Goal: Task Accomplishment & Management: Use online tool/utility

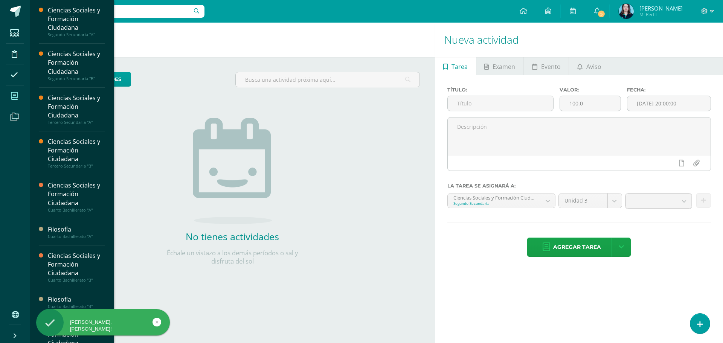
click at [12, 96] on icon at bounding box center [14, 96] width 7 height 8
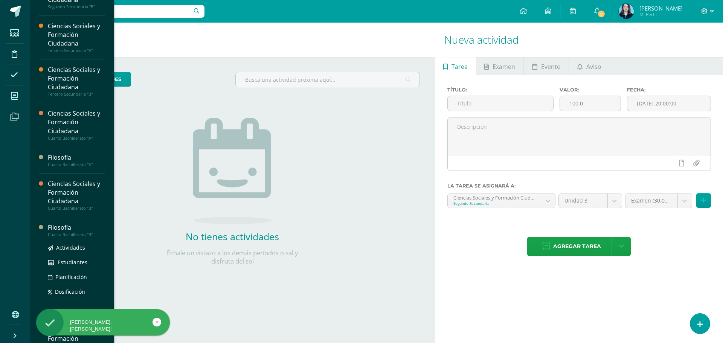
scroll to position [134, 0]
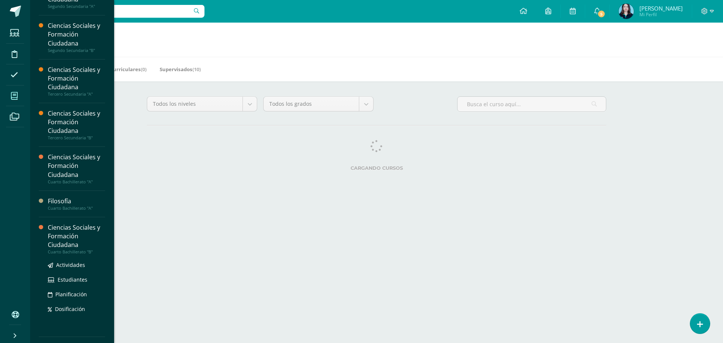
scroll to position [64, 0]
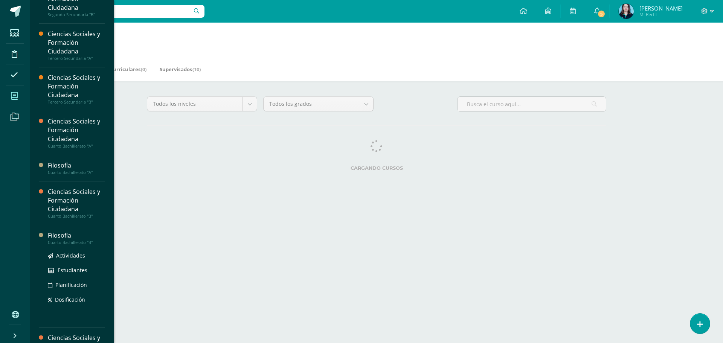
click at [72, 236] on div "Filosofía" at bounding box center [76, 235] width 57 height 9
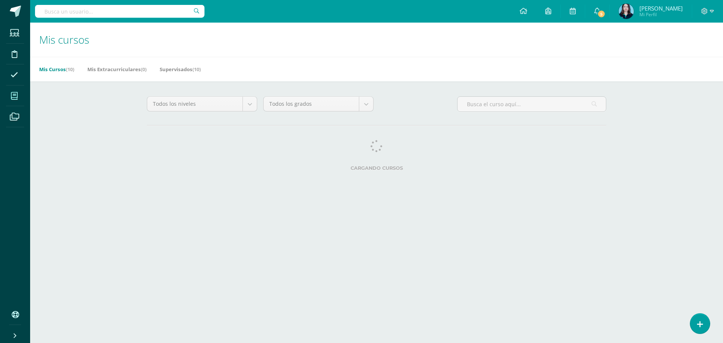
scroll to position [60, 0]
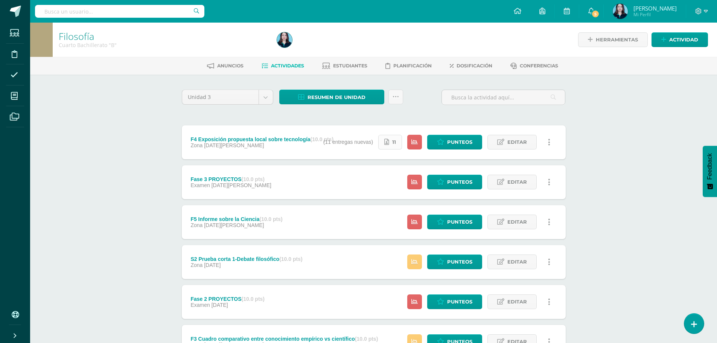
click at [391, 139] on link "11" at bounding box center [390, 142] width 24 height 15
click at [447, 140] on link "Punteos" at bounding box center [454, 142] width 55 height 15
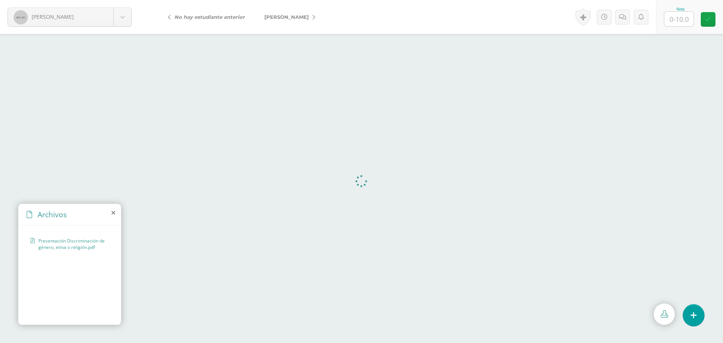
click at [691, 12] on input "text" at bounding box center [678, 19] width 29 height 15
drag, startPoint x: 710, startPoint y: 18, endPoint x: 639, endPoint y: 2, distance: 73.1
click at [710, 18] on icon at bounding box center [708, 19] width 6 height 6
type input "9"
click at [313, 15] on icon at bounding box center [314, 17] width 3 height 5
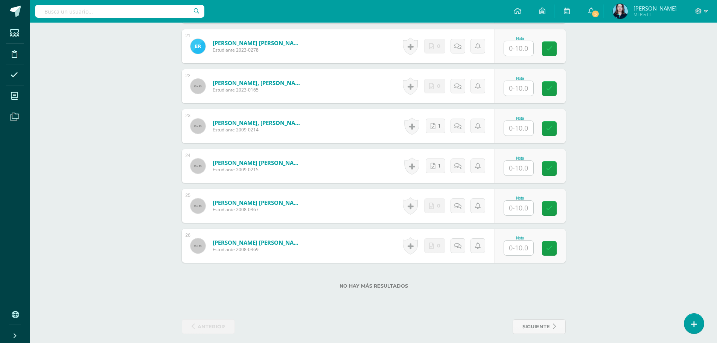
scroll to position [1037, 0]
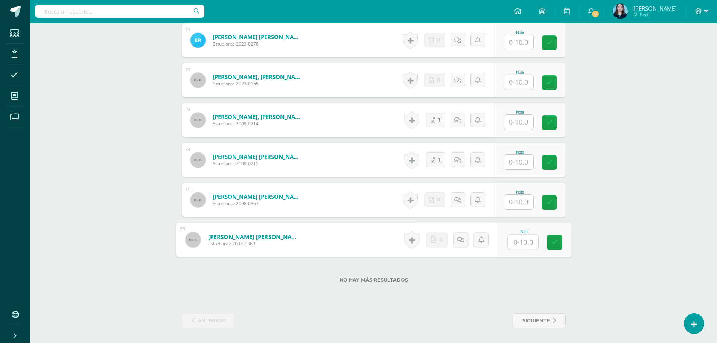
click at [524, 243] on input "text" at bounding box center [523, 242] width 30 height 15
type input "9"
click at [549, 244] on link at bounding box center [554, 242] width 15 height 15
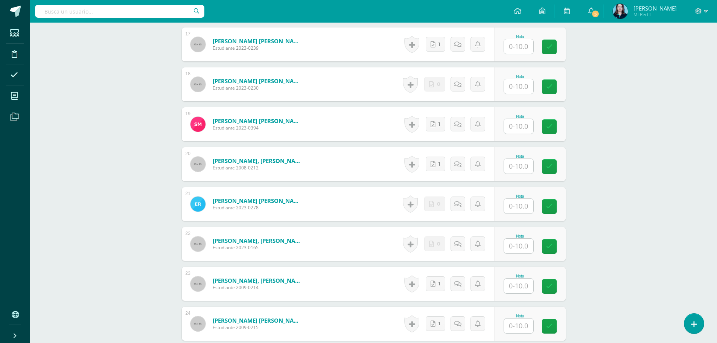
scroll to position [886, 0]
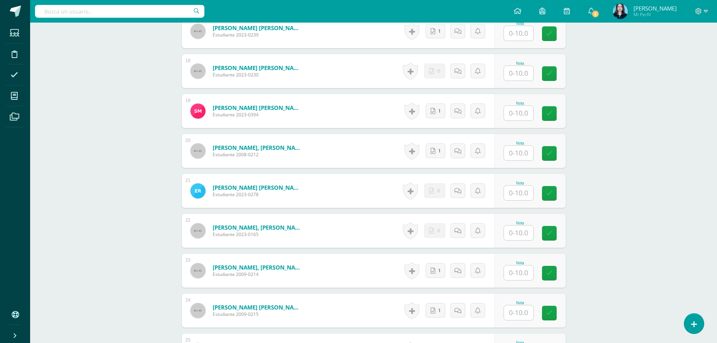
click at [523, 230] on input "text" at bounding box center [518, 233] width 29 height 15
type input "9"
click at [556, 233] on icon at bounding box center [554, 233] width 7 height 6
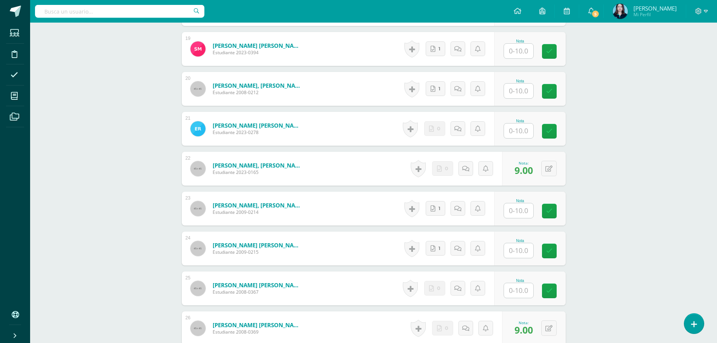
scroll to position [961, 0]
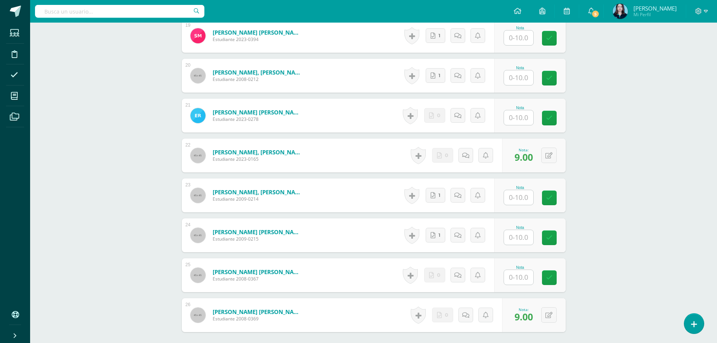
click at [517, 275] on input "text" at bounding box center [518, 277] width 29 height 15
type input "9"
click at [543, 279] on div "Nota 9" at bounding box center [530, 275] width 72 height 34
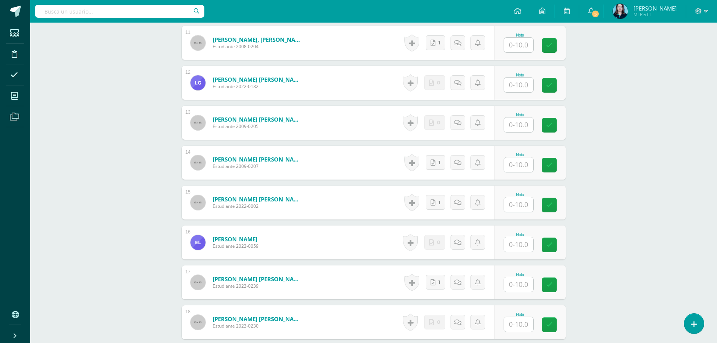
scroll to position [623, 0]
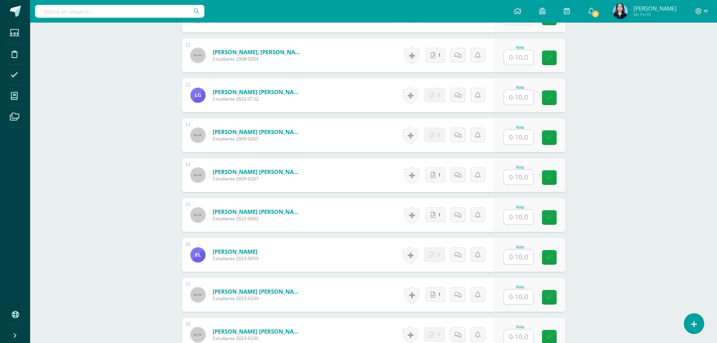
click at [521, 90] on div at bounding box center [519, 97] width 30 height 15
click at [527, 98] on input "text" at bounding box center [523, 97] width 30 height 15
type input "9"
click at [551, 99] on link at bounding box center [554, 97] width 15 height 15
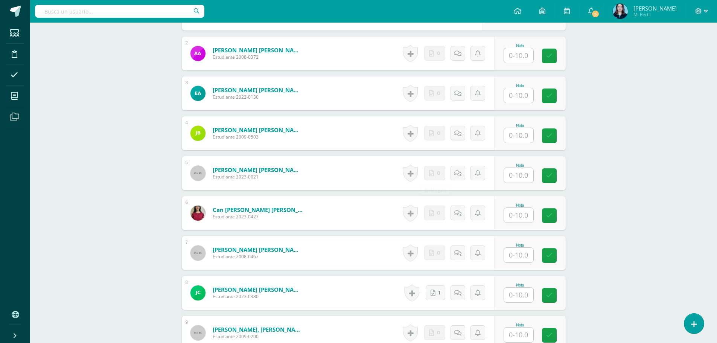
scroll to position [301, 0]
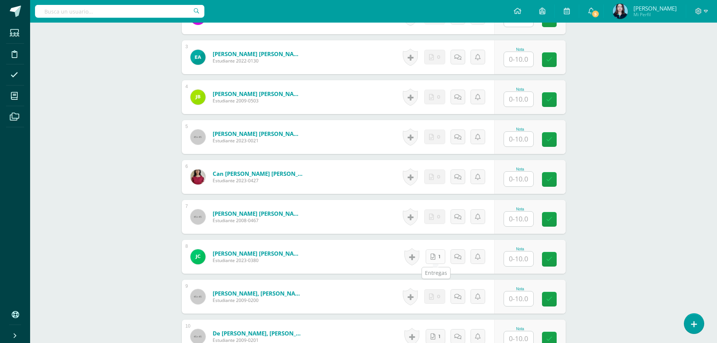
click at [436, 258] on icon at bounding box center [433, 257] width 5 height 6
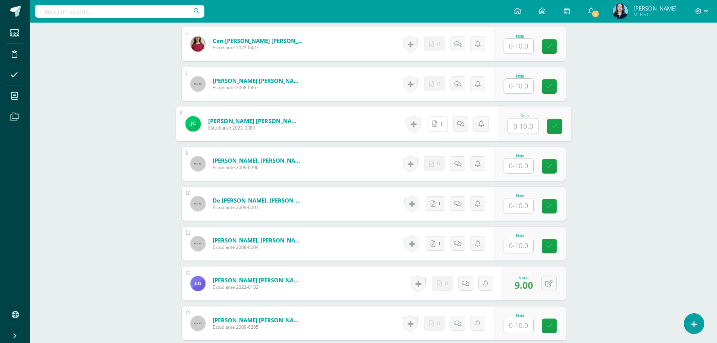
scroll to position [397, 0]
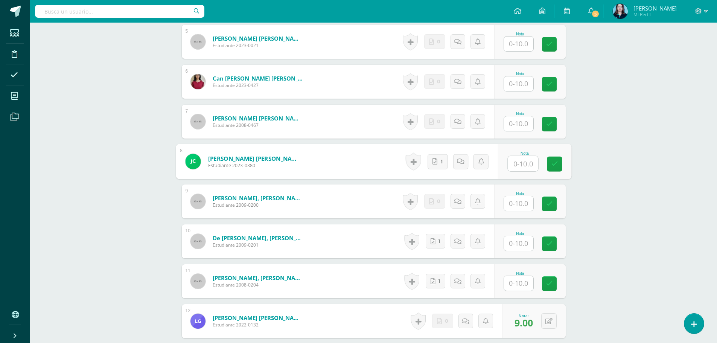
click at [520, 123] on input "text" at bounding box center [518, 123] width 29 height 15
click at [558, 121] on link at bounding box center [554, 124] width 15 height 15
click at [554, 122] on button at bounding box center [549, 121] width 15 height 15
type input "8"
type input "10"
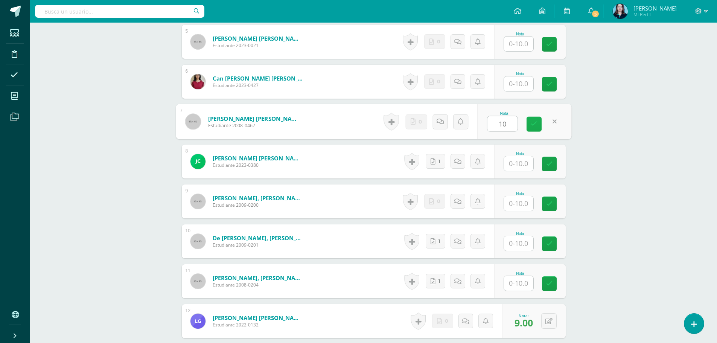
click at [538, 129] on link at bounding box center [534, 124] width 15 height 15
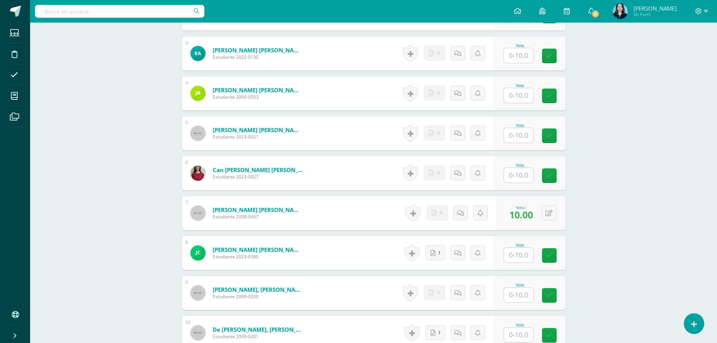
scroll to position [339, 0]
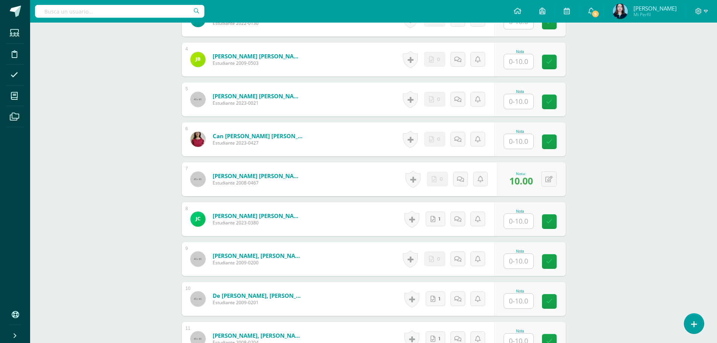
click at [510, 220] on input "text" at bounding box center [518, 221] width 29 height 15
type input "10"
click at [556, 220] on icon at bounding box center [554, 221] width 7 height 6
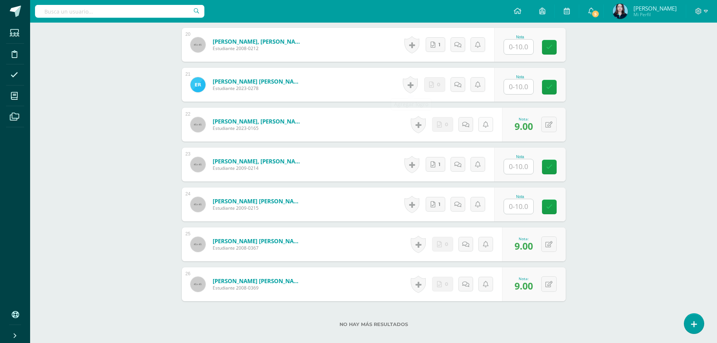
scroll to position [979, 0]
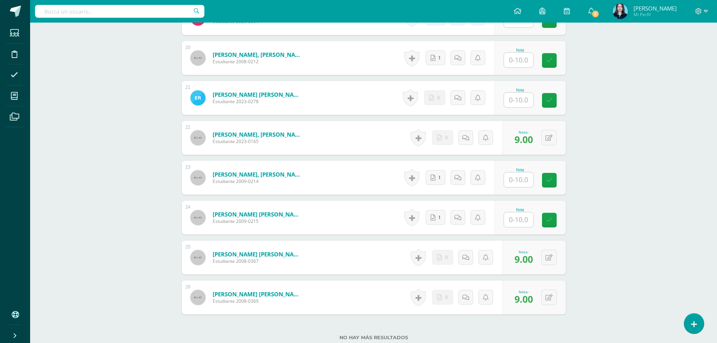
click at [516, 105] on input "text" at bounding box center [518, 100] width 29 height 15
type input "10"
click at [550, 101] on link at bounding box center [554, 100] width 15 height 15
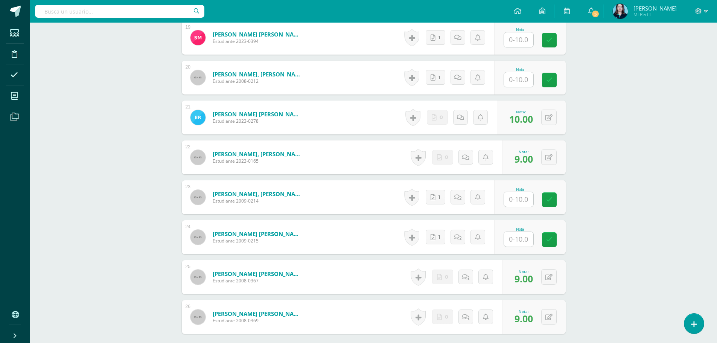
scroll to position [942, 0]
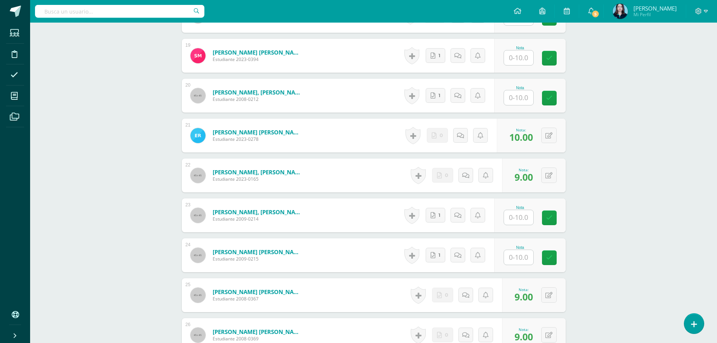
click at [521, 101] on input "text" at bounding box center [518, 97] width 29 height 15
type input "10"
click at [553, 93] on link at bounding box center [554, 98] width 15 height 15
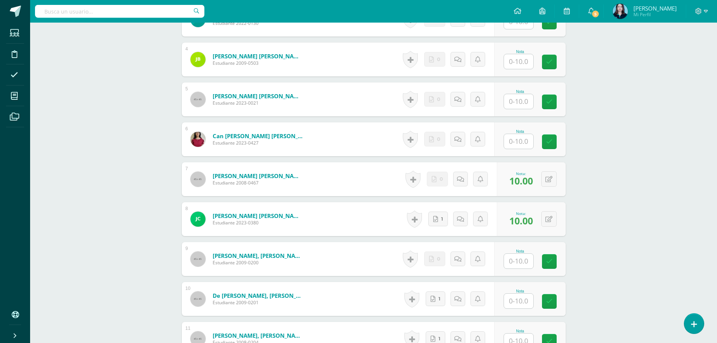
scroll to position [490, 0]
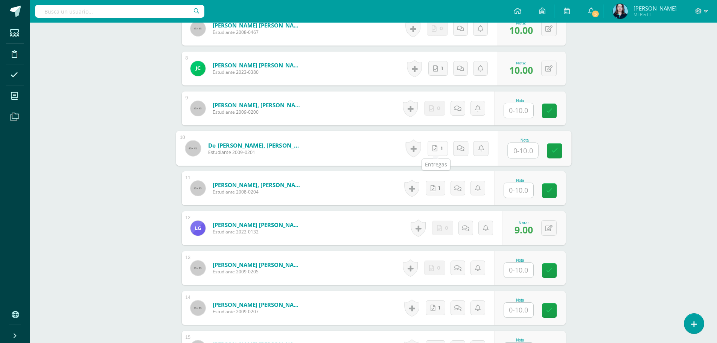
click at [433, 146] on icon at bounding box center [435, 148] width 5 height 6
click at [528, 154] on input "text" at bounding box center [523, 150] width 30 height 15
type input "8"
click at [552, 150] on icon at bounding box center [554, 151] width 7 height 6
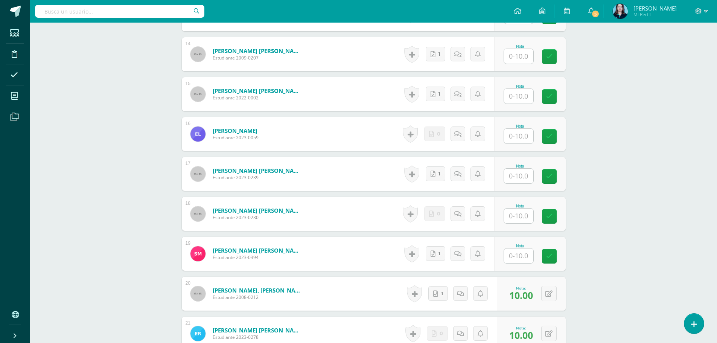
scroll to position [791, 0]
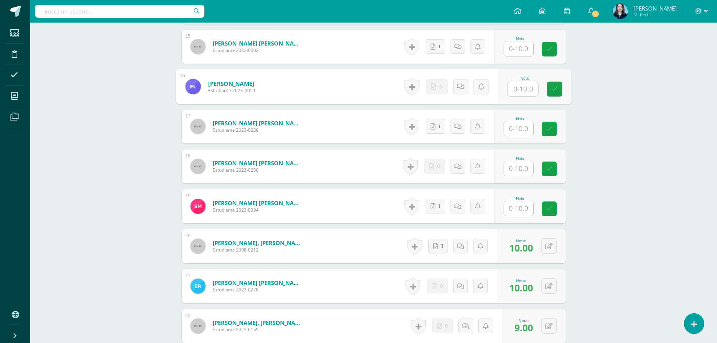
drag, startPoint x: 522, startPoint y: 90, endPoint x: 541, endPoint y: 90, distance: 19.2
click at [522, 90] on input "text" at bounding box center [523, 88] width 30 height 15
type input "8"
click at [554, 89] on icon at bounding box center [554, 89] width 7 height 6
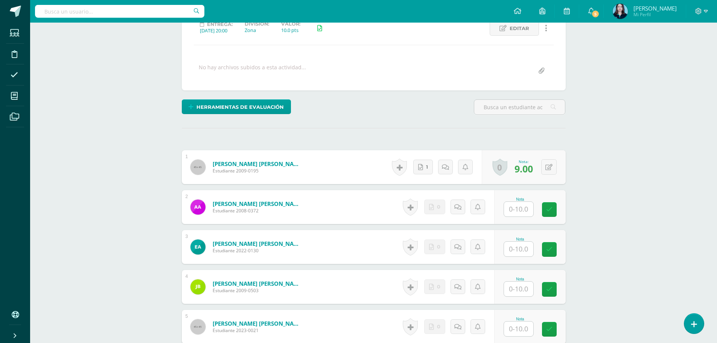
scroll to position [188, 0]
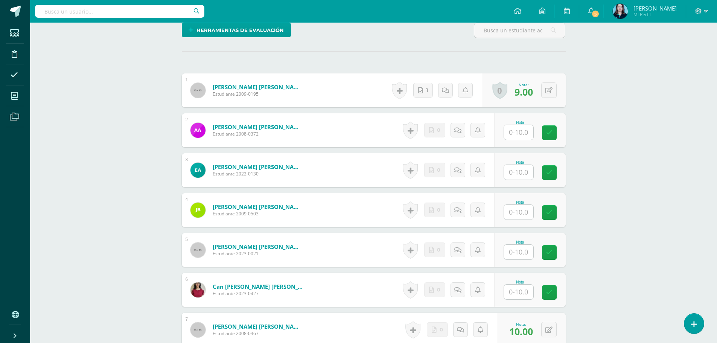
click at [524, 175] on input "text" at bounding box center [518, 172] width 29 height 15
drag, startPoint x: 559, startPoint y: 172, endPoint x: 551, endPoint y: 150, distance: 23.2
click at [558, 172] on link at bounding box center [554, 172] width 15 height 15
type input "8"
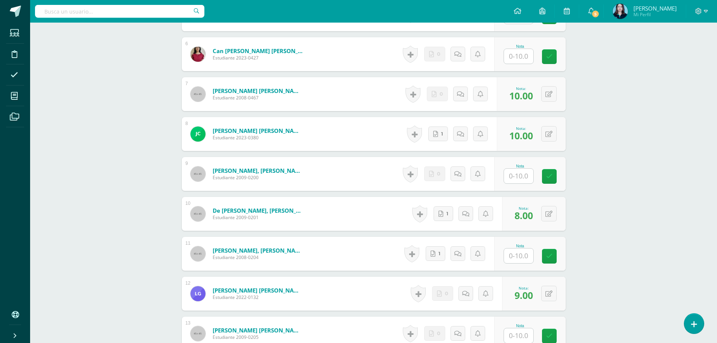
scroll to position [452, 0]
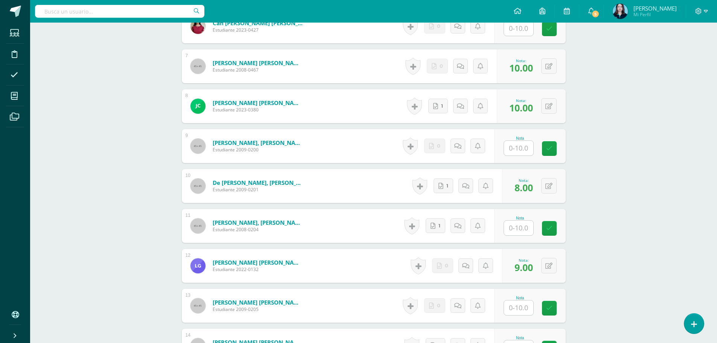
click at [517, 228] on input "text" at bounding box center [518, 228] width 29 height 15
type input "8"
click at [556, 230] on icon at bounding box center [554, 228] width 7 height 6
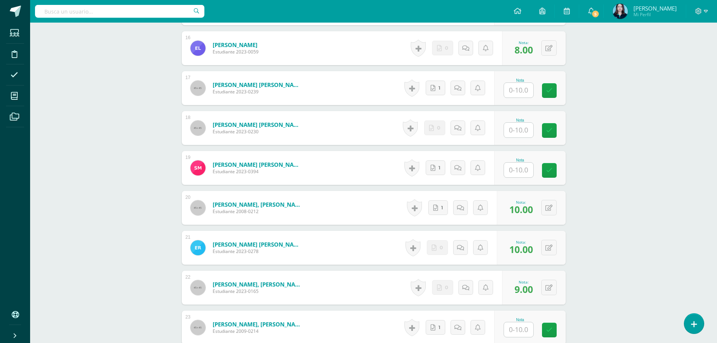
scroll to position [811, 0]
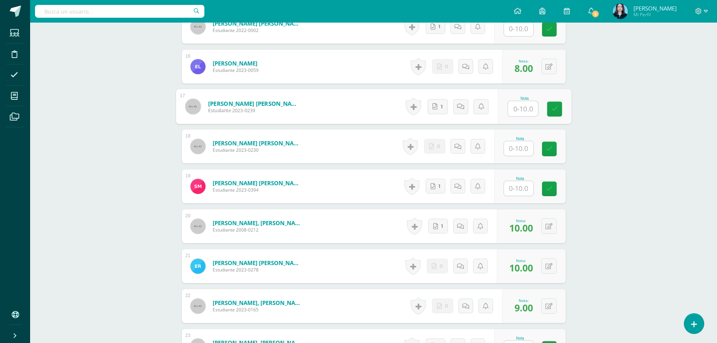
click at [519, 107] on input "text" at bounding box center [523, 108] width 30 height 15
type input "8"
click at [550, 107] on link at bounding box center [554, 109] width 15 height 15
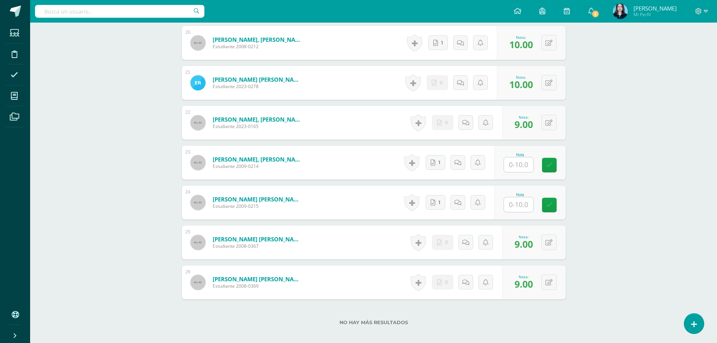
scroll to position [961, 0]
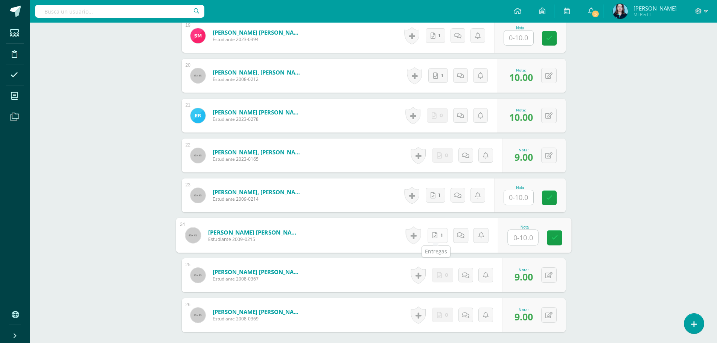
click at [439, 234] on link "1" at bounding box center [437, 235] width 20 height 15
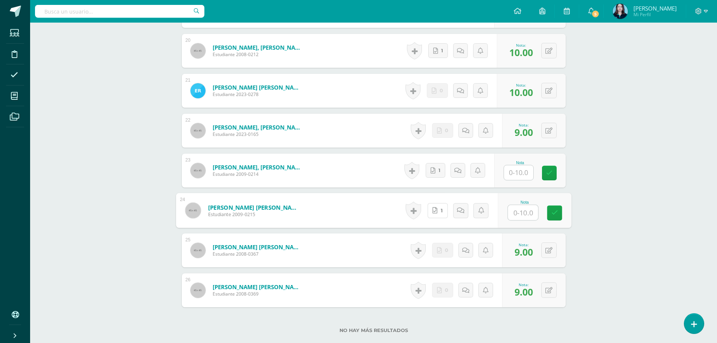
scroll to position [1037, 0]
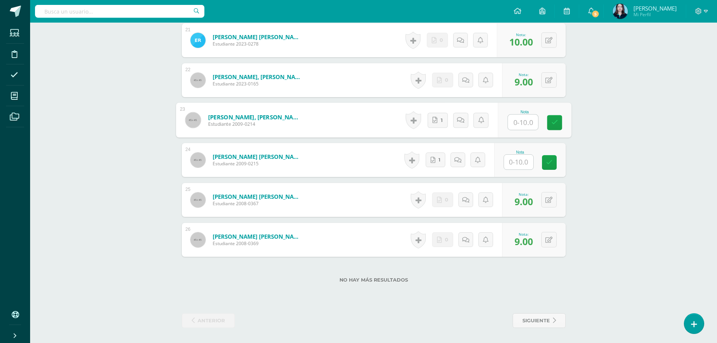
click at [519, 119] on input "text" at bounding box center [523, 122] width 30 height 15
type input "7.5"
click at [557, 121] on icon at bounding box center [554, 122] width 7 height 6
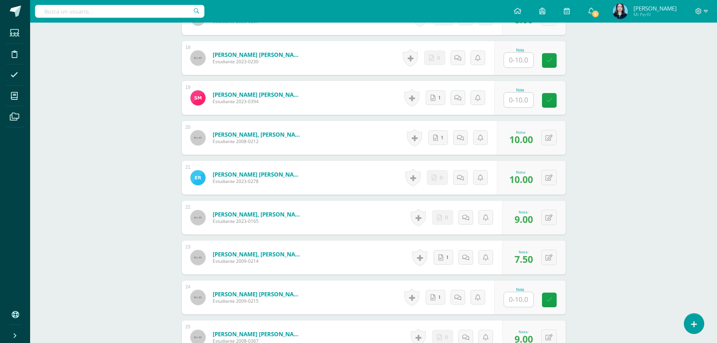
scroll to position [886, 0]
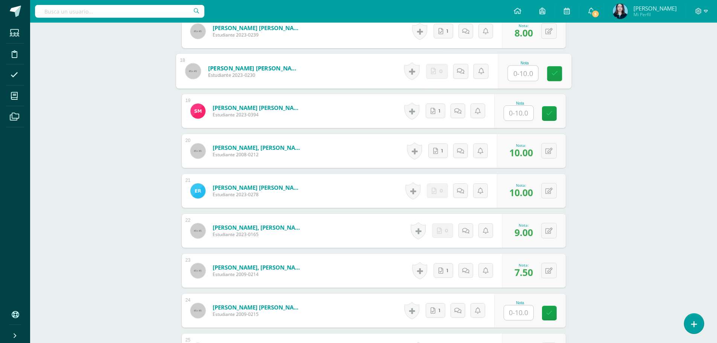
click at [517, 71] on input "text" at bounding box center [523, 73] width 30 height 15
click at [552, 72] on icon at bounding box center [554, 73] width 7 height 6
type input "7.5"
click at [430, 108] on link "1" at bounding box center [437, 111] width 20 height 15
click at [547, 267] on button at bounding box center [554, 271] width 16 height 16
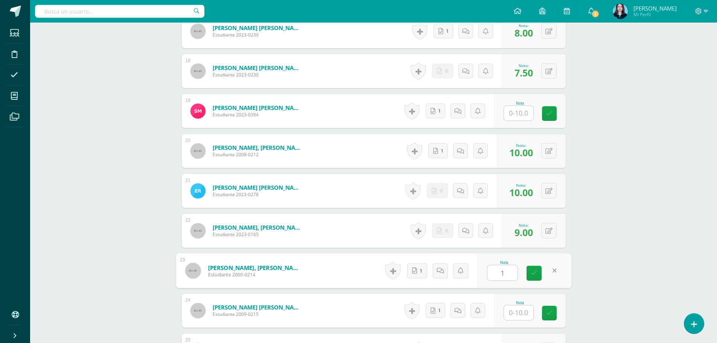
type input "10"
drag, startPoint x: 536, startPoint y: 268, endPoint x: 540, endPoint y: 268, distance: 4.5
click at [537, 268] on link at bounding box center [534, 273] width 15 height 15
click at [547, 71] on button at bounding box center [549, 70] width 15 height 15
click at [537, 71] on icon at bounding box center [534, 73] width 7 height 6
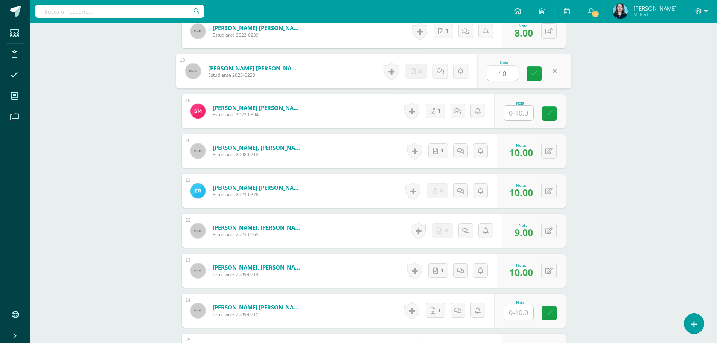
type input "10"
click at [517, 115] on input "text" at bounding box center [518, 113] width 29 height 15
type input "10"
click at [554, 114] on icon at bounding box center [554, 113] width 7 height 6
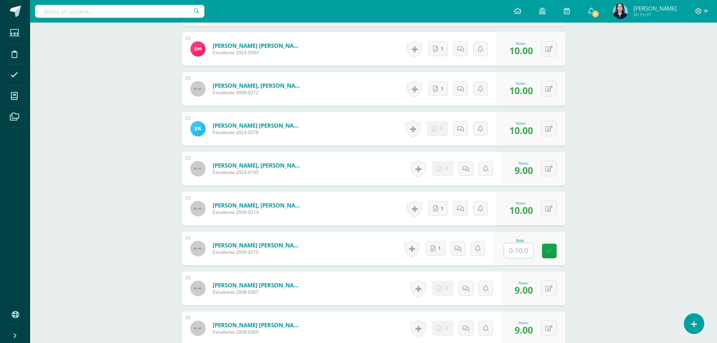
scroll to position [1037, 0]
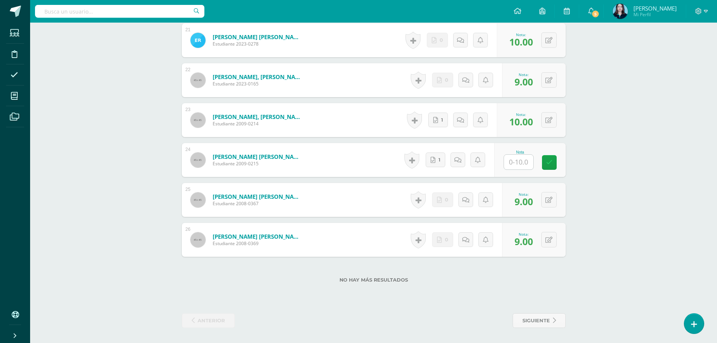
click at [513, 161] on input "text" at bounding box center [518, 162] width 29 height 15
type input "10"
click at [552, 164] on icon at bounding box center [554, 162] width 7 height 6
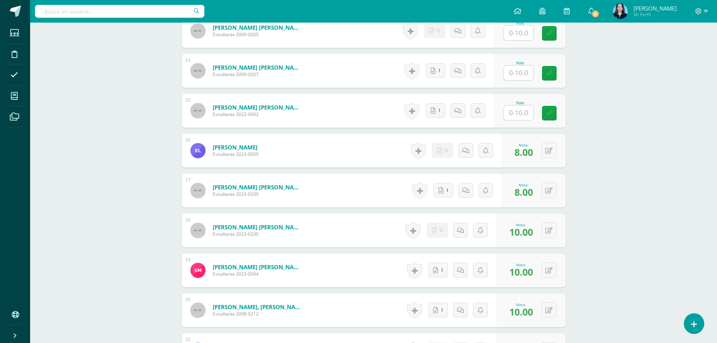
scroll to position [698, 0]
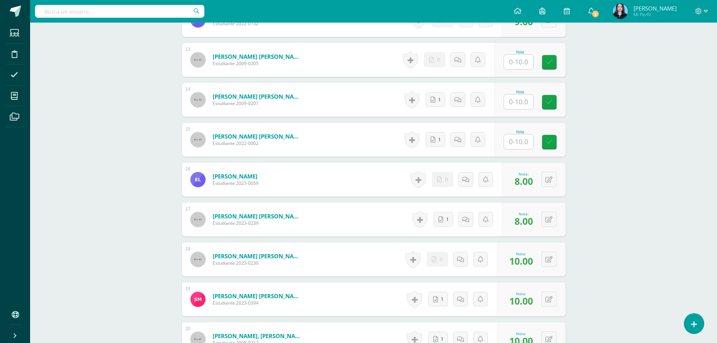
click at [516, 145] on input "text" at bounding box center [518, 141] width 29 height 15
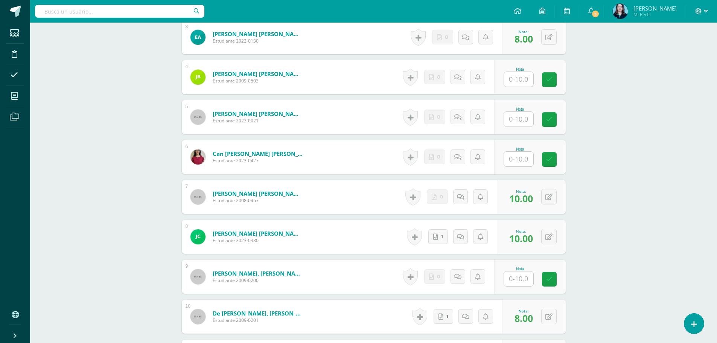
scroll to position [284, 0]
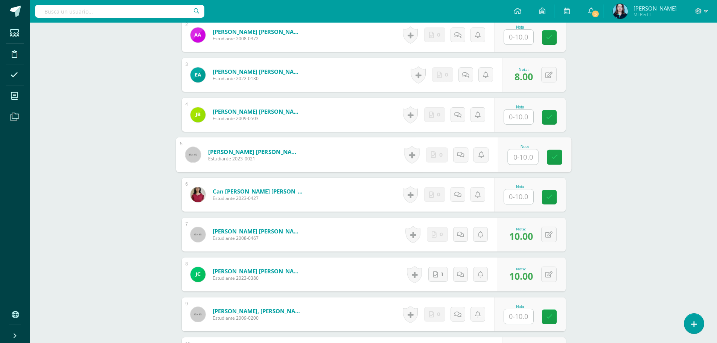
click at [515, 151] on input "text" at bounding box center [523, 157] width 30 height 15
type input "10"
click at [552, 160] on icon at bounding box center [554, 157] width 7 height 6
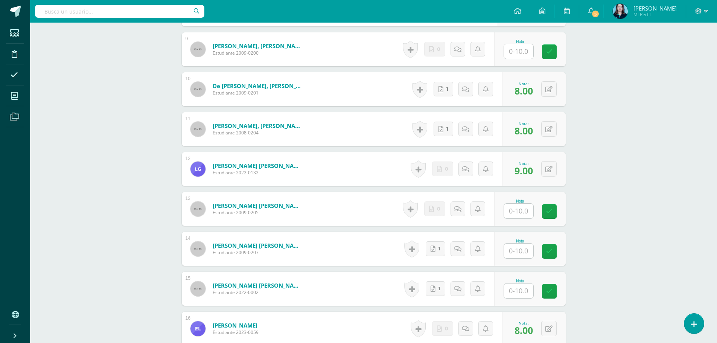
scroll to position [585, 0]
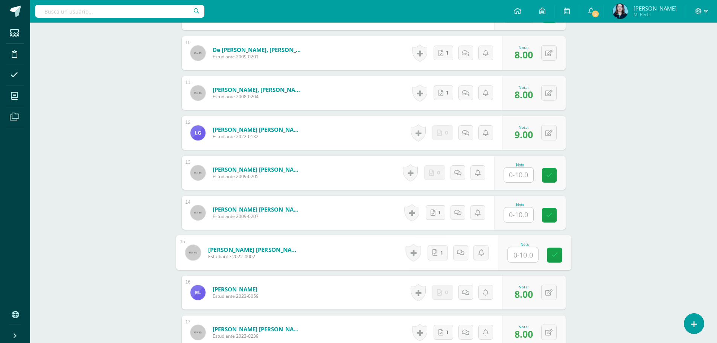
click at [281, 250] on link "Herrera Fajardo, Johanna Gabriela" at bounding box center [254, 250] width 93 height 8
click at [437, 252] on icon at bounding box center [435, 252] width 5 height 6
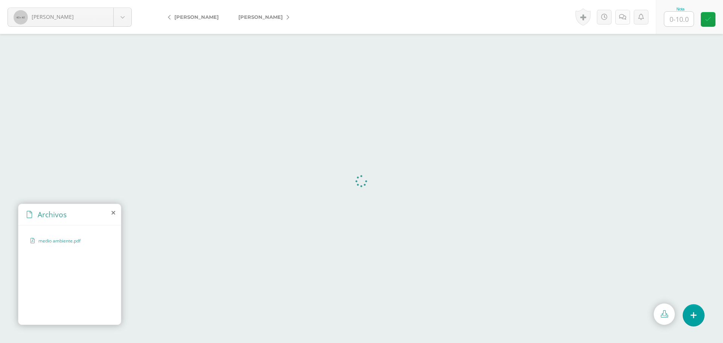
click at [618, 17] on link at bounding box center [622, 17] width 15 height 15
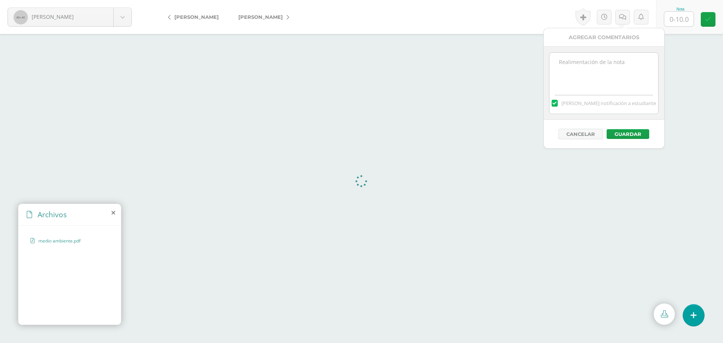
click at [590, 66] on textarea at bounding box center [603, 72] width 109 height 38
type textarea "No me quedo claro su propuesta de ciencia ante esta problemática"
click at [632, 131] on button "Guardar" at bounding box center [628, 134] width 43 height 10
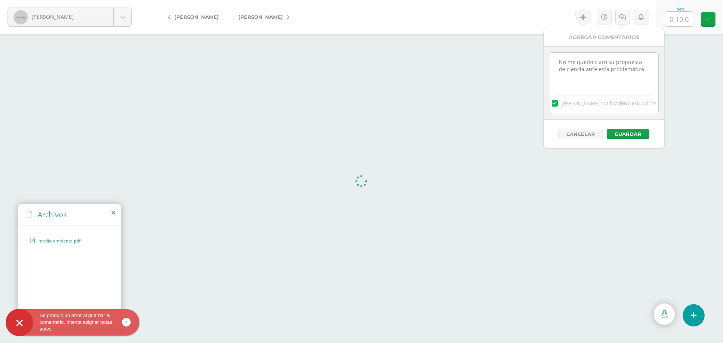
click at [680, 13] on input "text" at bounding box center [678, 19] width 29 height 15
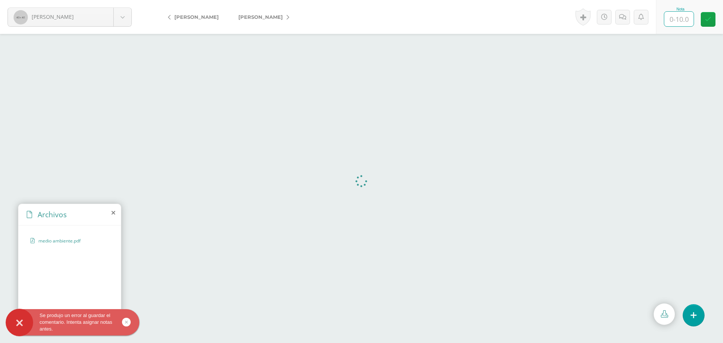
type input "8"
click at [714, 16] on link at bounding box center [708, 19] width 15 height 15
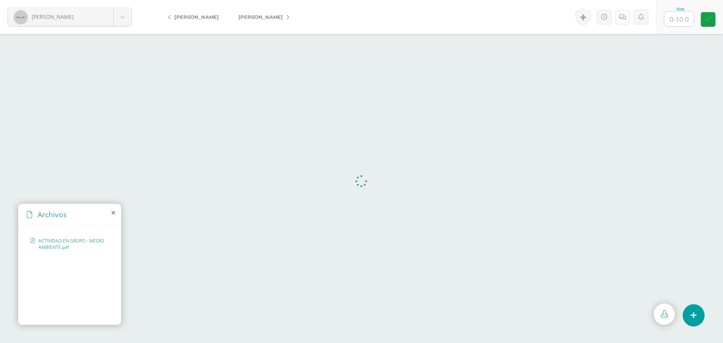
click at [622, 19] on icon at bounding box center [622, 17] width 7 height 6
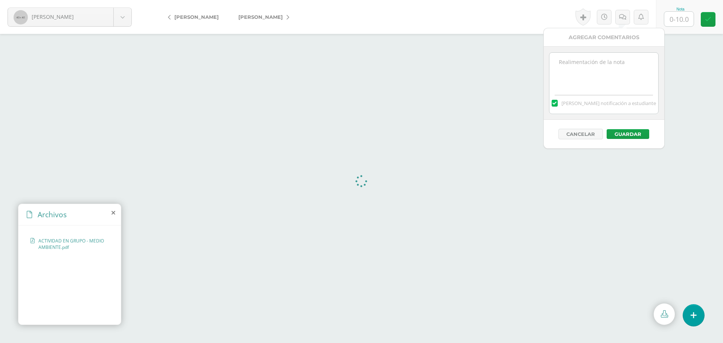
click at [568, 70] on textarea at bounding box center [603, 72] width 109 height 38
type textarea "La última parte esta incompleta"
drag, startPoint x: 636, startPoint y: 133, endPoint x: 631, endPoint y: 131, distance: 4.8
click at [631, 131] on button "Guardar" at bounding box center [628, 134] width 43 height 10
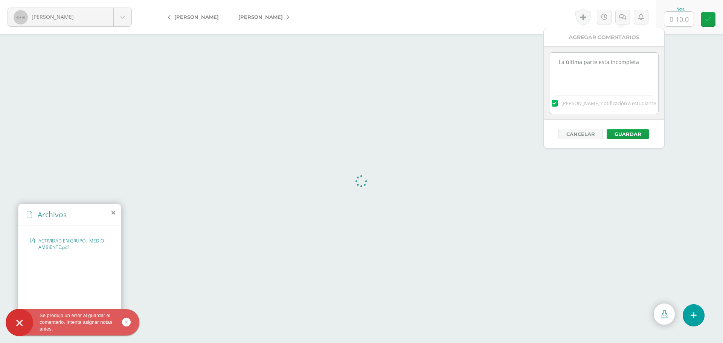
click at [688, 15] on input "text" at bounding box center [678, 19] width 29 height 15
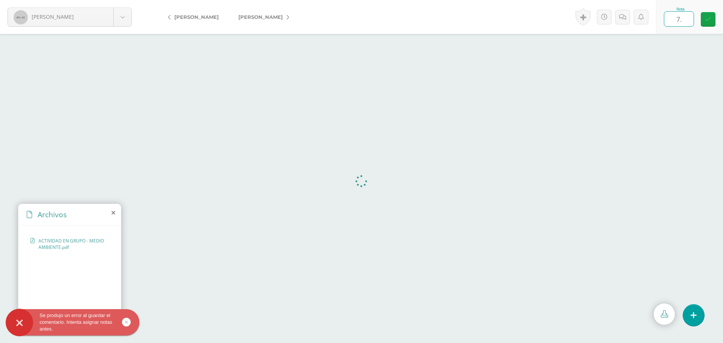
type input "7.5"
click at [711, 17] on icon at bounding box center [708, 19] width 6 height 6
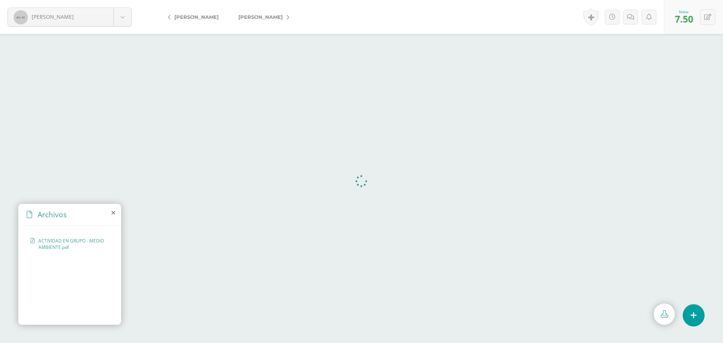
click at [112, 213] on icon at bounding box center [113, 213] width 4 height 6
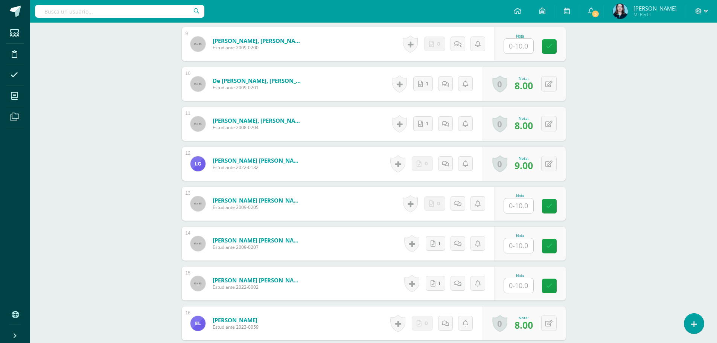
scroll to position [566, 0]
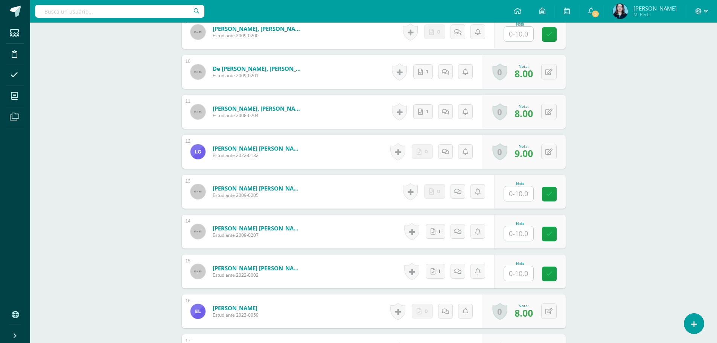
click at [516, 227] on input "text" at bounding box center [518, 233] width 29 height 15
type input "10"
click at [549, 233] on link at bounding box center [554, 234] width 15 height 15
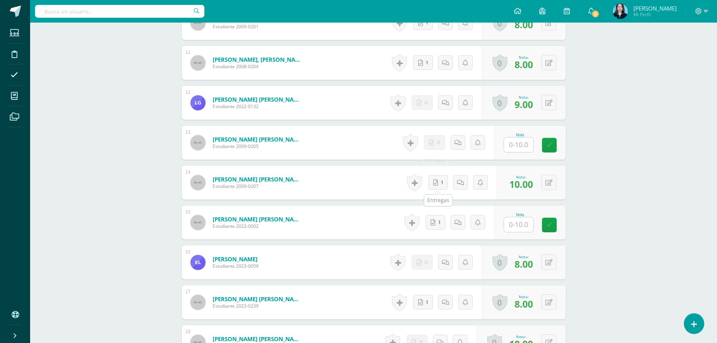
scroll to position [623, 0]
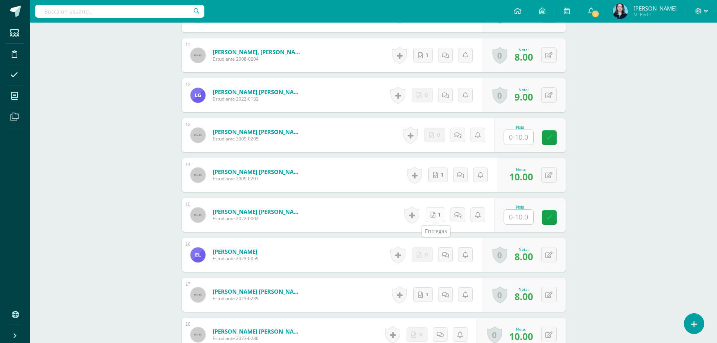
click at [435, 214] on icon at bounding box center [433, 215] width 5 height 6
click at [525, 216] on input "text" at bounding box center [523, 217] width 30 height 15
type input "10"
click at [548, 220] on link at bounding box center [554, 217] width 15 height 15
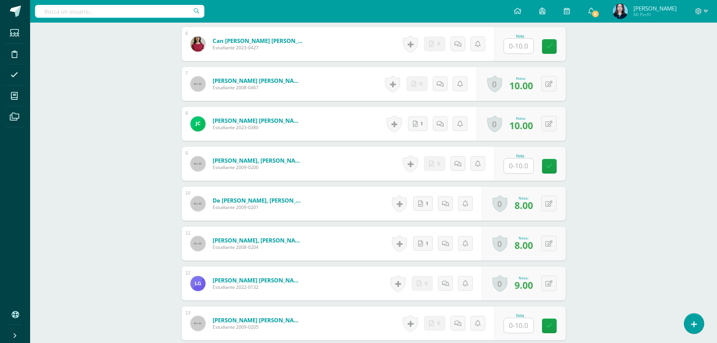
scroll to position [547, 0]
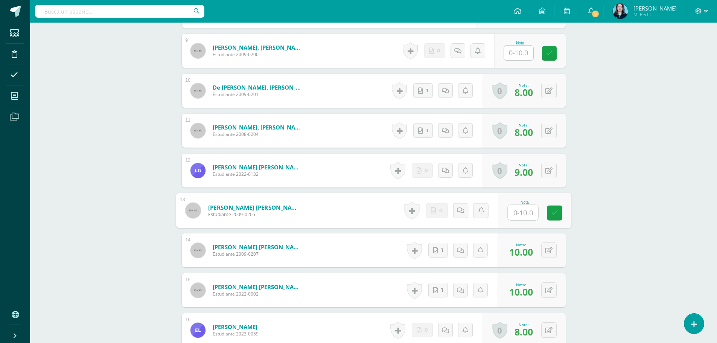
click at [523, 209] on input "text" at bounding box center [523, 212] width 30 height 15
type input "8"
click at [555, 214] on icon at bounding box center [554, 213] width 7 height 6
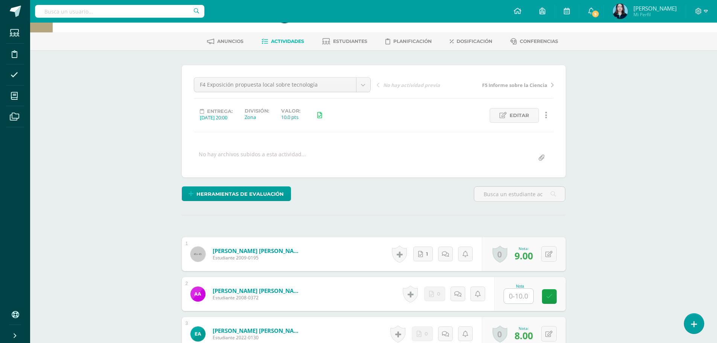
scroll to position [0, 0]
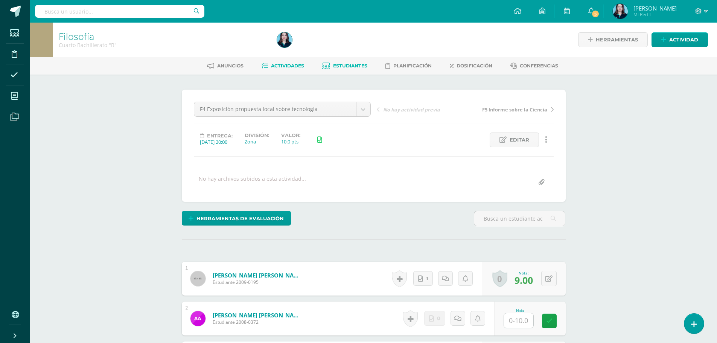
click at [339, 67] on span "Estudiantes" at bounding box center [350, 66] width 34 height 6
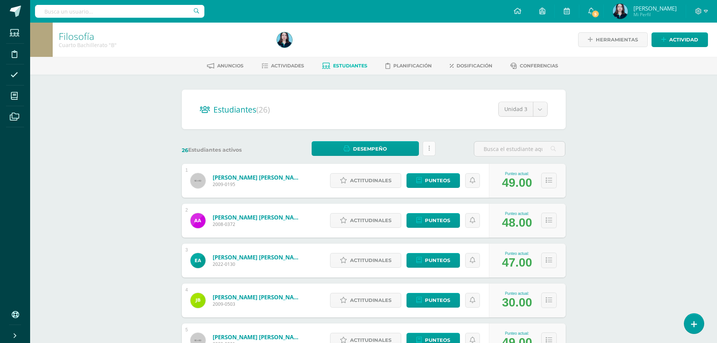
click at [429, 148] on icon at bounding box center [430, 148] width 2 height 6
click at [618, 150] on div "Filosofía Cuarto Bachillerato "B" Herramientas Detalle de asistencias Actividad…" at bounding box center [373, 314] width 687 height 582
click at [430, 146] on link at bounding box center [429, 148] width 13 height 15
click at [291, 64] on span "Actividades" at bounding box center [287, 66] width 33 height 6
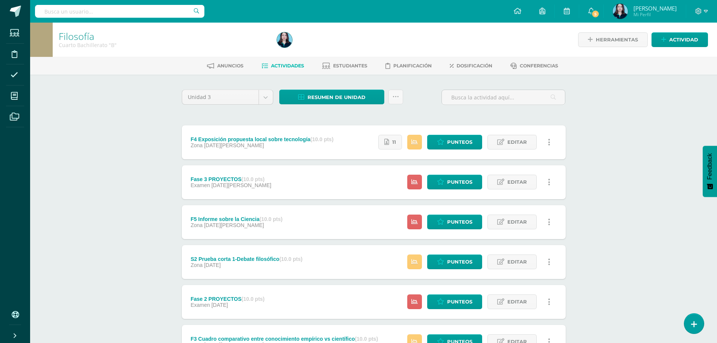
scroll to position [38, 0]
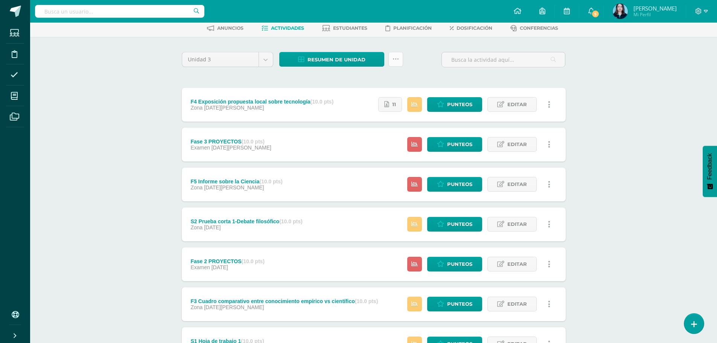
click at [399, 59] on link at bounding box center [396, 59] width 15 height 15
click at [383, 80] on link "Subir actividades en masa" at bounding box center [377, 83] width 83 height 18
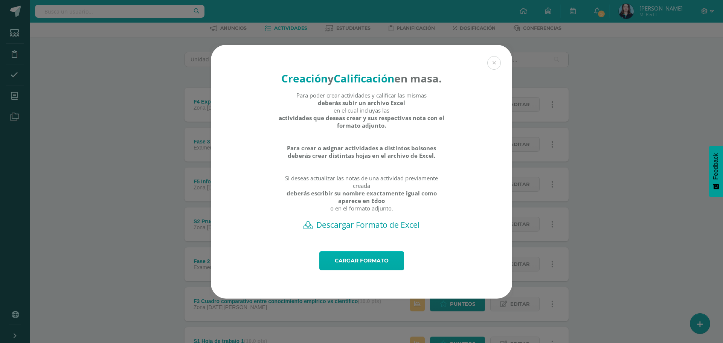
click at [383, 262] on link "Cargar formato" at bounding box center [361, 260] width 85 height 19
click at [349, 230] on h2 "Descargar Formato de Excel" at bounding box center [361, 225] width 275 height 11
click at [486, 58] on div "Creación y Calificación en masa. Para poder crear actividades y calificar las m…" at bounding box center [361, 148] width 301 height 206
click at [491, 56] on button at bounding box center [494, 63] width 14 height 14
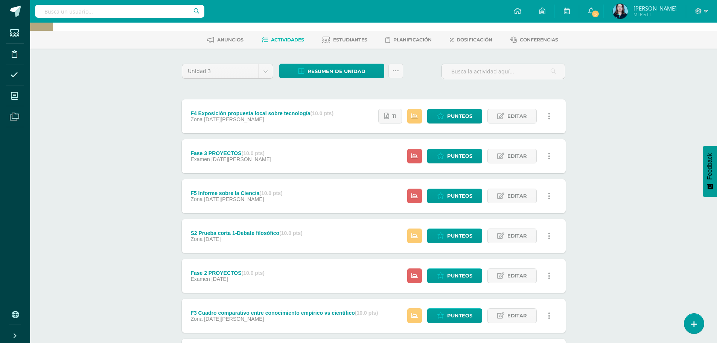
scroll to position [0, 0]
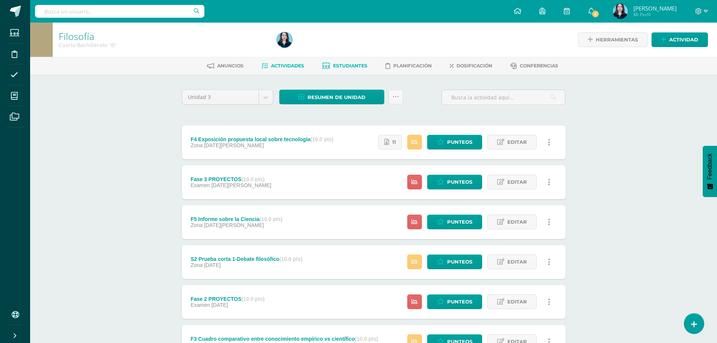
click at [363, 66] on span "Estudiantes" at bounding box center [350, 66] width 34 height 6
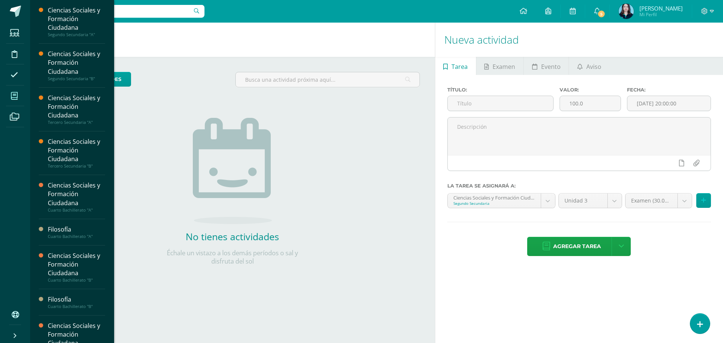
click at [15, 95] on icon at bounding box center [14, 96] width 7 height 8
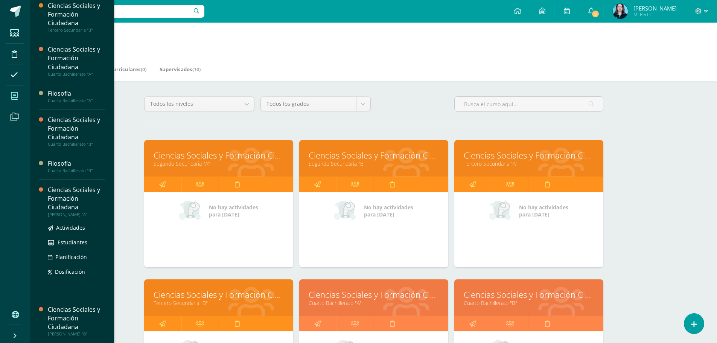
scroll to position [136, 0]
click at [71, 165] on div "Filosofía" at bounding box center [76, 163] width 57 height 9
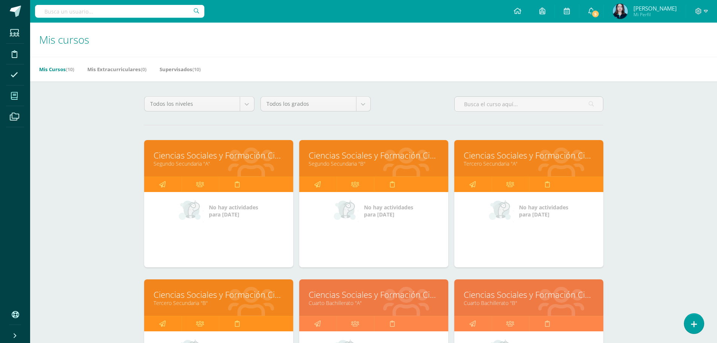
scroll to position [60, 0]
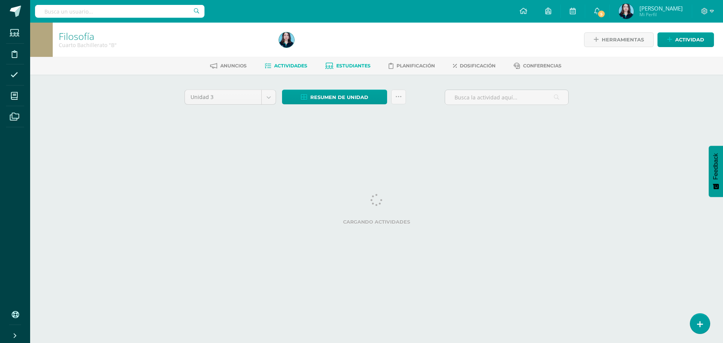
click at [343, 66] on span "Estudiantes" at bounding box center [353, 66] width 34 height 6
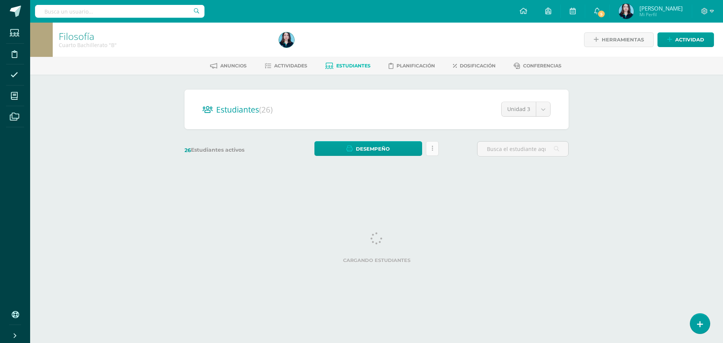
click icon
click div
click span "Actividades"
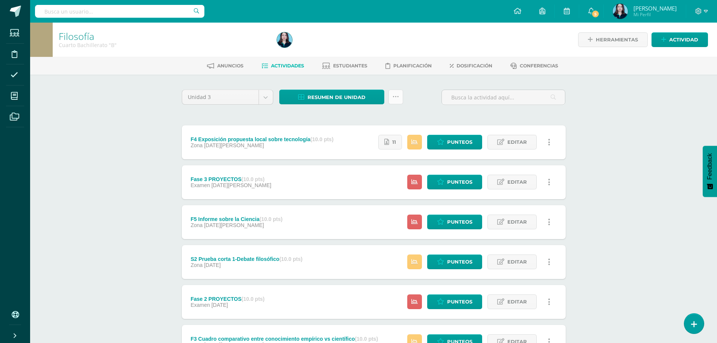
click at [400, 98] on link at bounding box center [396, 97] width 15 height 15
click at [403, 116] on link "Subir actividades en masa" at bounding box center [377, 121] width 83 height 18
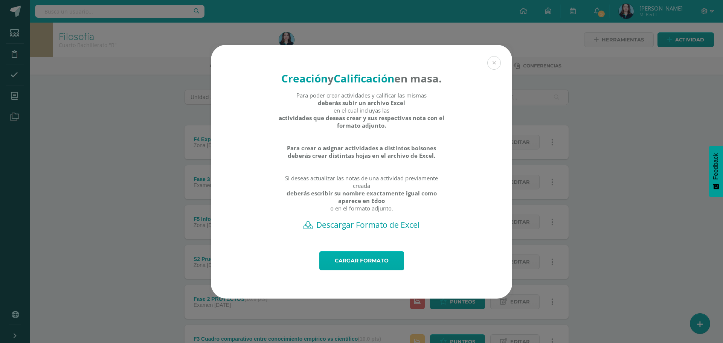
click at [356, 268] on link "Cargar formato" at bounding box center [361, 260] width 85 height 19
click at [353, 269] on link "Cargar formato" at bounding box center [361, 260] width 85 height 19
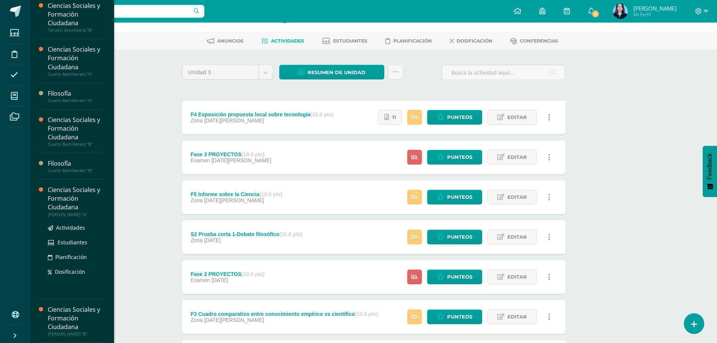
scroll to position [38, 0]
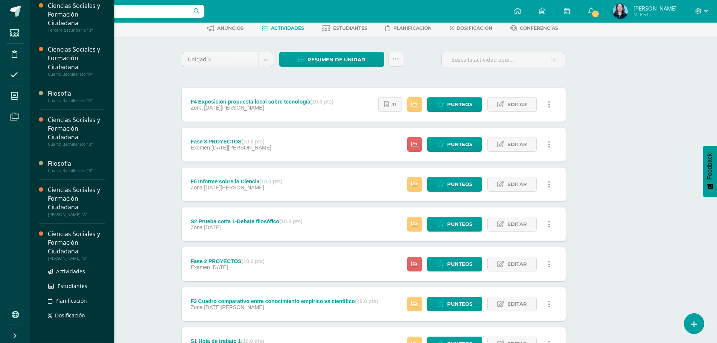
click at [82, 253] on div "Ciencias Sociales y Formación Ciudadana" at bounding box center [76, 243] width 57 height 26
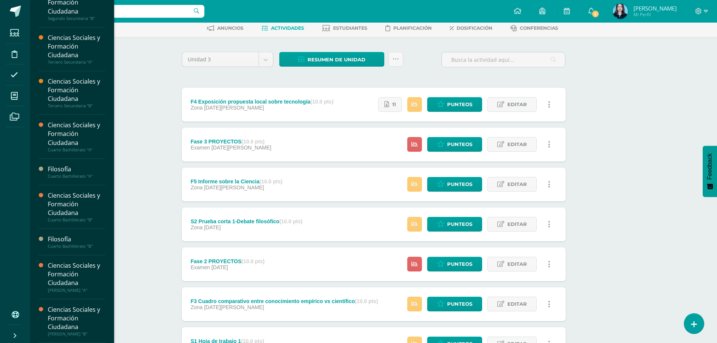
scroll to position [60, 0]
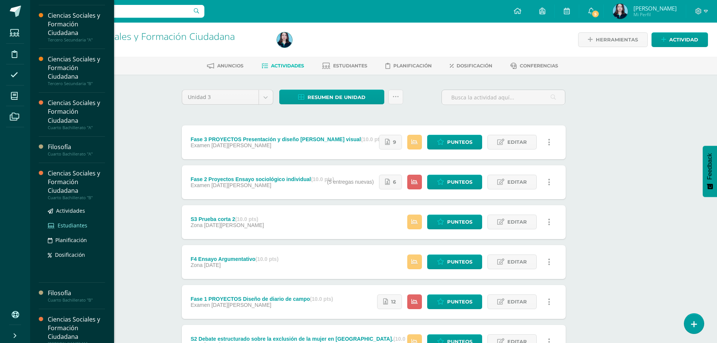
scroll to position [82, 0]
click at [84, 179] on div "Ciencias Sociales y Formación Ciudadana" at bounding box center [76, 182] width 57 height 26
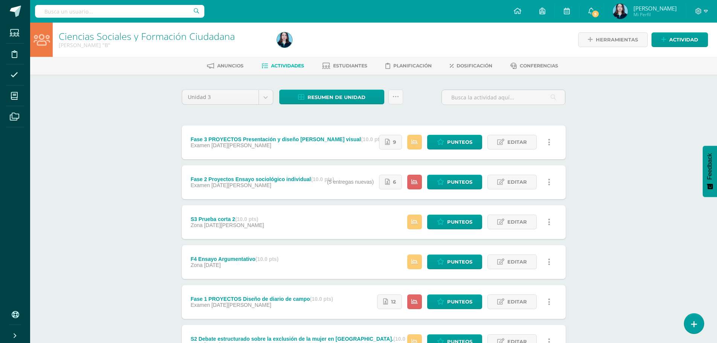
scroll to position [60, 0]
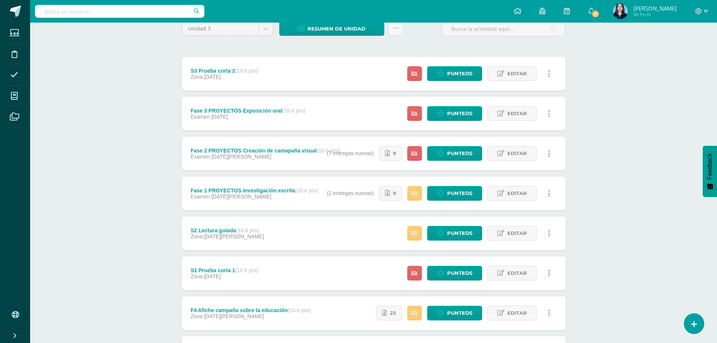
scroll to position [113, 0]
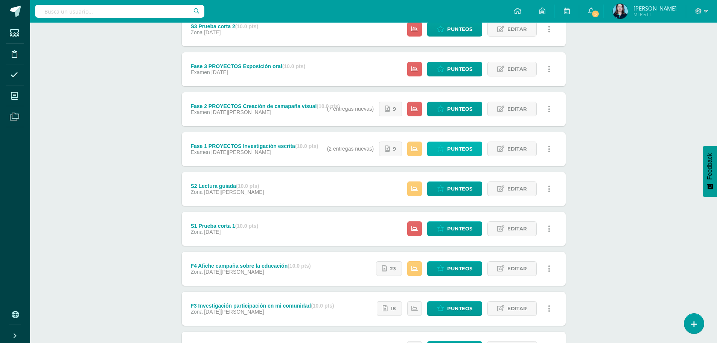
click at [443, 149] on icon at bounding box center [440, 149] width 7 height 6
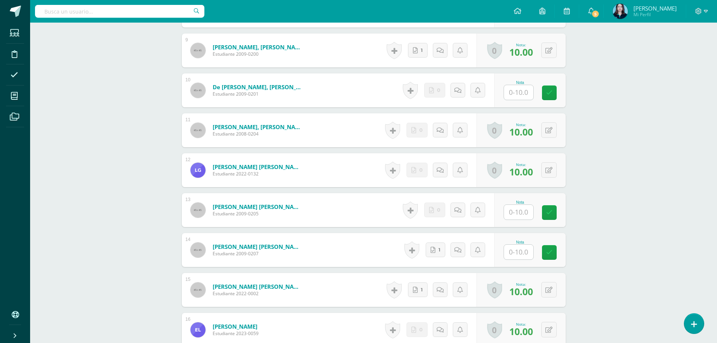
scroll to position [585, 0]
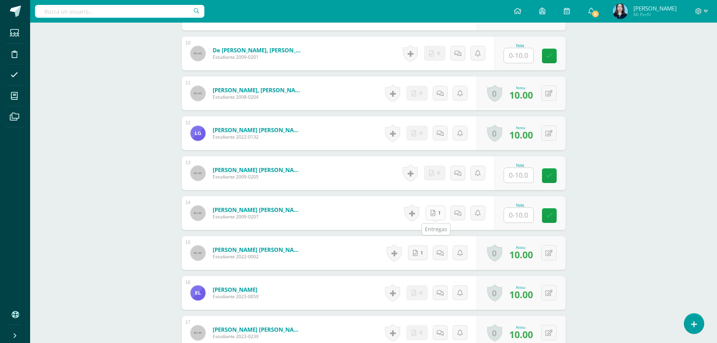
click at [432, 210] on link "1" at bounding box center [436, 213] width 20 height 15
click at [506, 218] on div "Nota" at bounding box center [530, 213] width 72 height 34
click at [511, 216] on input "text" at bounding box center [523, 215] width 30 height 15
type input "10"
click at [553, 211] on link at bounding box center [554, 215] width 15 height 15
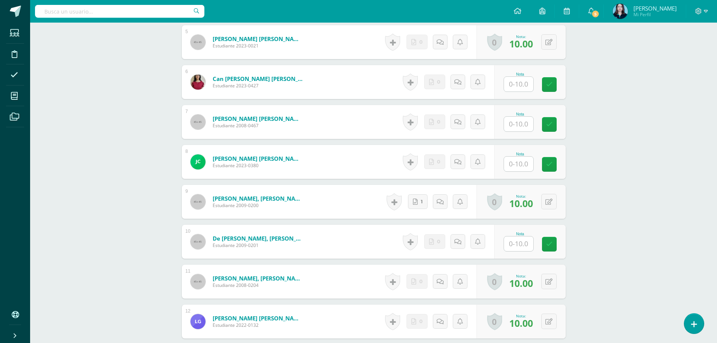
scroll to position [434, 0]
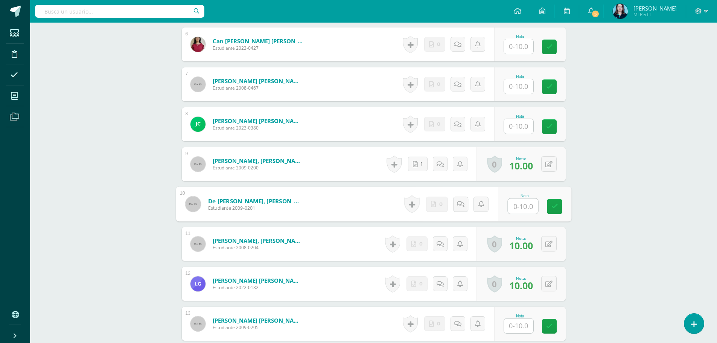
click at [520, 200] on input "text" at bounding box center [523, 206] width 30 height 15
type input "10"
click at [554, 208] on icon at bounding box center [554, 206] width 7 height 6
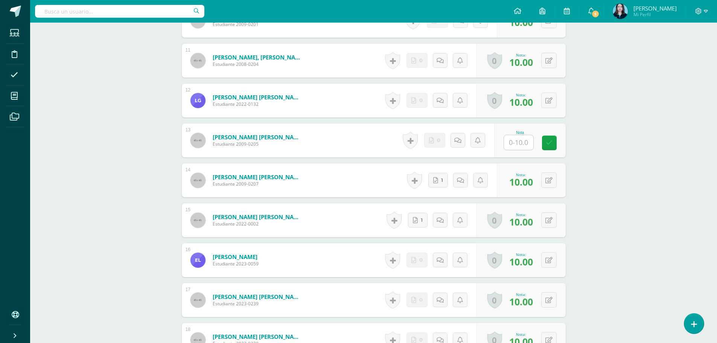
scroll to position [547, 0]
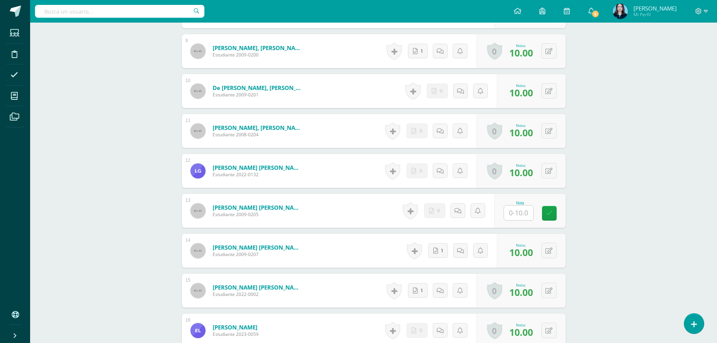
click at [612, 211] on div "Ciencias Sociales y Formación Ciudadana Cuarto Bachillerato "B" Herramientas De…" at bounding box center [373, 154] width 687 height 1357
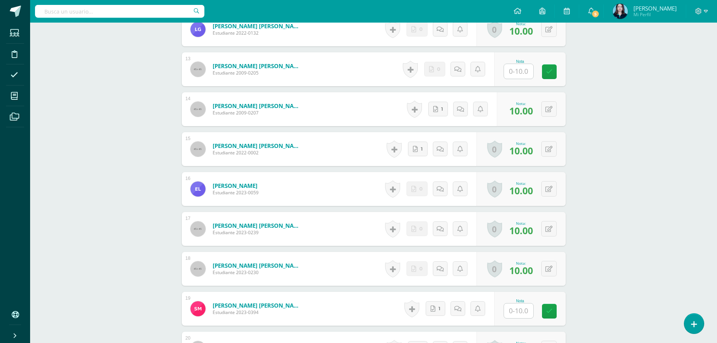
scroll to position [773, 0]
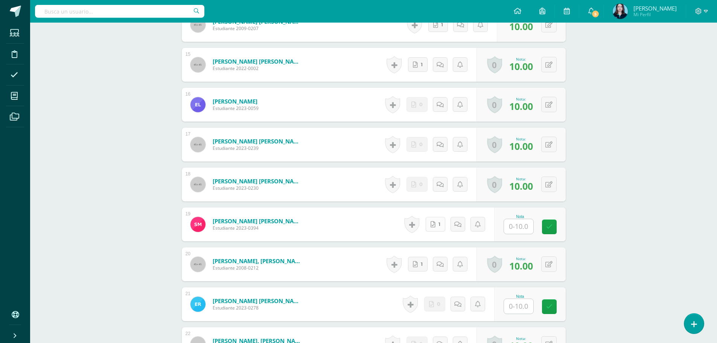
click at [438, 223] on link "1" at bounding box center [436, 224] width 20 height 15
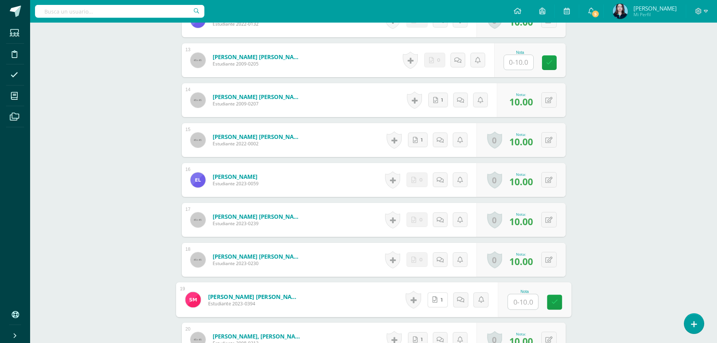
scroll to position [735, 0]
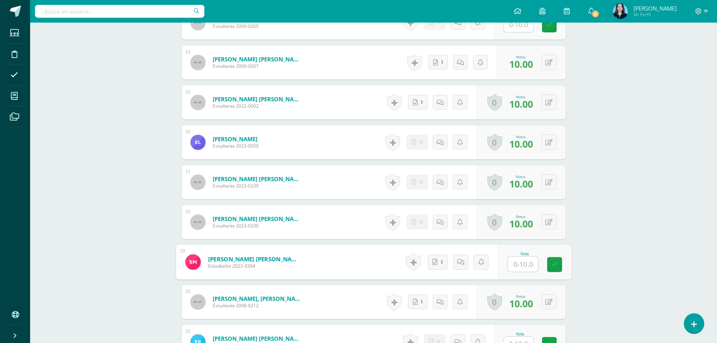
click at [519, 264] on input "text" at bounding box center [523, 264] width 30 height 15
type input "10"
click at [554, 261] on icon at bounding box center [554, 264] width 7 height 6
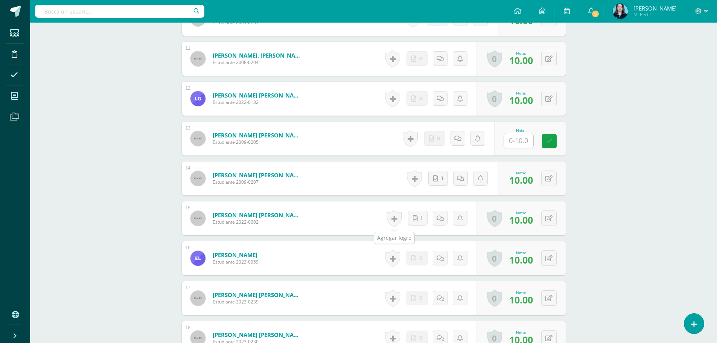
scroll to position [585, 0]
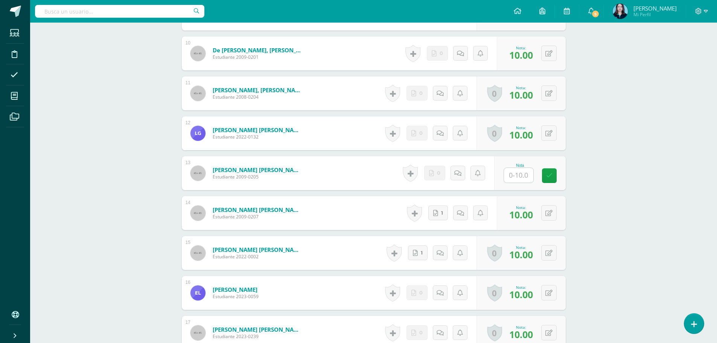
click at [523, 172] on input "text" at bounding box center [518, 175] width 29 height 15
type input "10"
click at [553, 177] on icon at bounding box center [554, 175] width 7 height 6
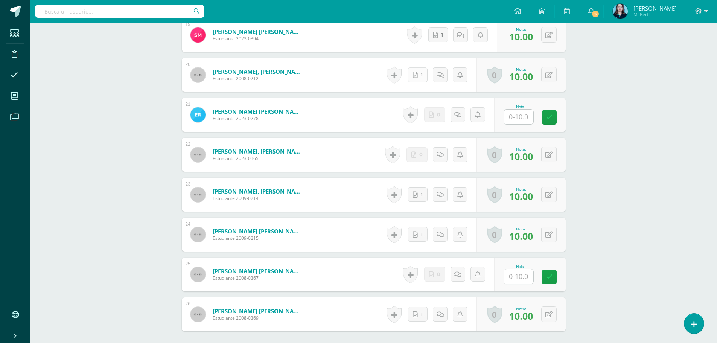
scroll to position [999, 0]
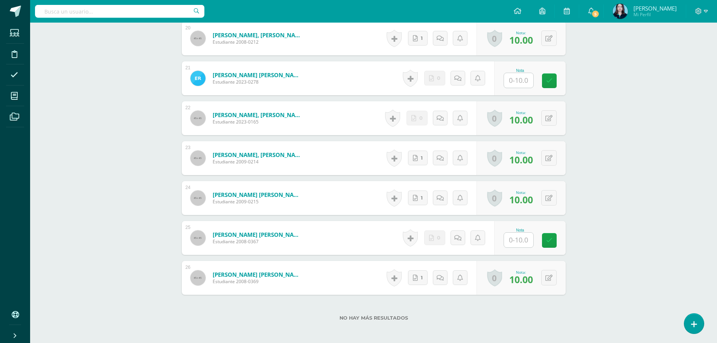
click at [512, 242] on input "text" at bounding box center [518, 240] width 29 height 15
type input "10"
click at [555, 242] on icon at bounding box center [554, 240] width 7 height 6
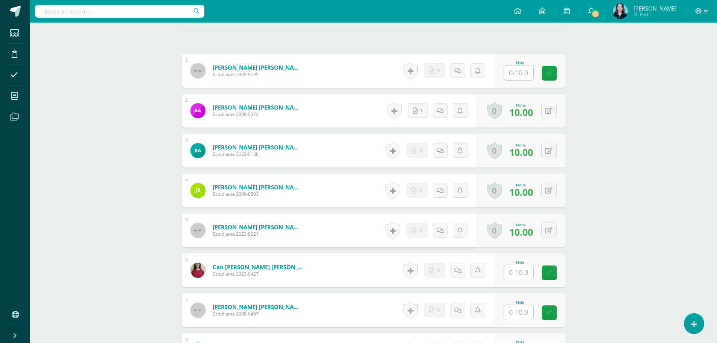
scroll to position [246, 0]
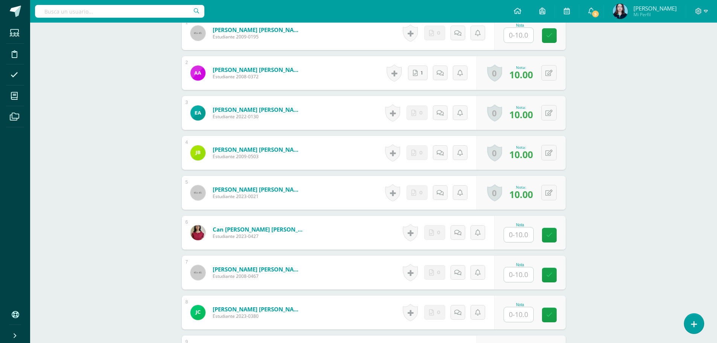
click at [512, 271] on input "text" at bounding box center [518, 274] width 29 height 15
type input "10"
click at [552, 277] on icon at bounding box center [554, 275] width 7 height 6
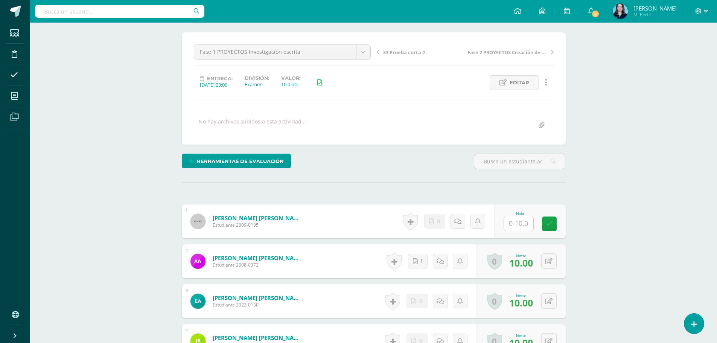
scroll to position [20, 0]
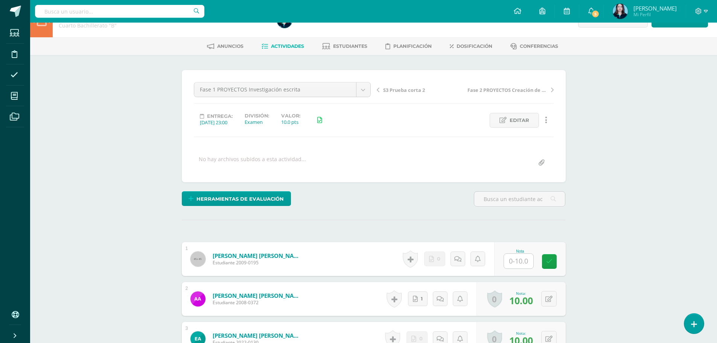
click at [513, 258] on input "text" at bounding box center [518, 261] width 29 height 15
type input "10"
click at [559, 266] on link at bounding box center [554, 261] width 15 height 15
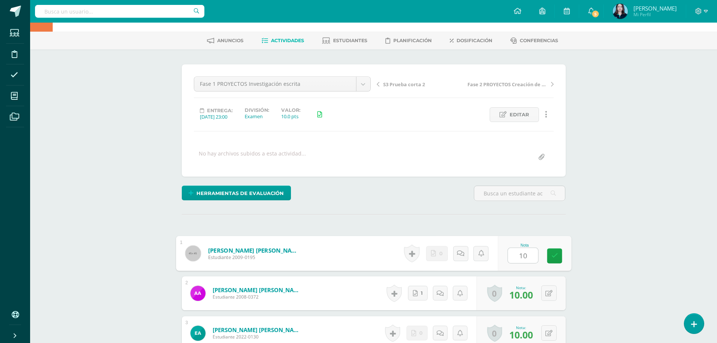
scroll to position [170, 0]
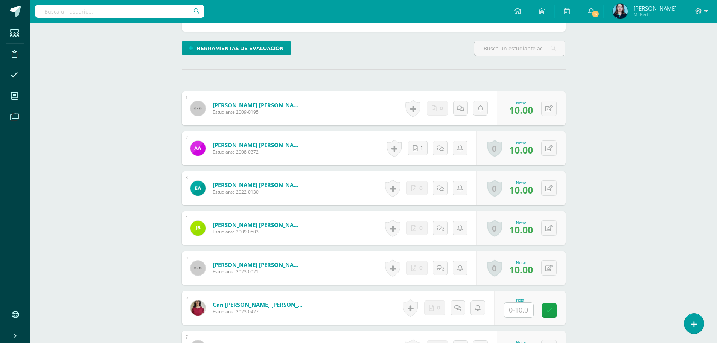
click at [519, 306] on input "text" at bounding box center [518, 310] width 29 height 15
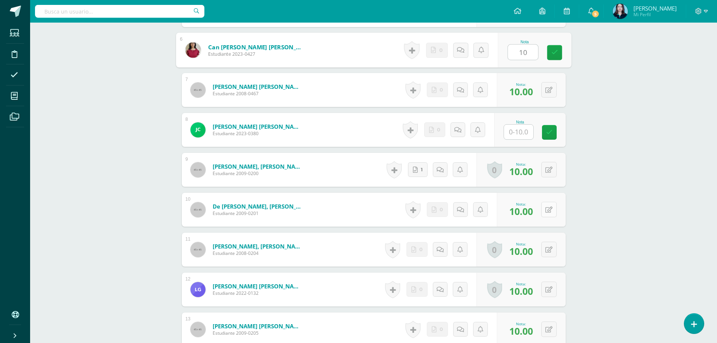
scroll to position [434, 0]
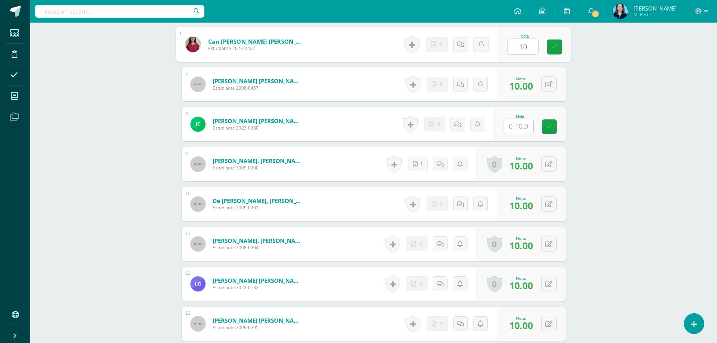
type input "10"
click at [546, 48] on div "Nota 10" at bounding box center [534, 44] width 73 height 35
click at [522, 121] on input "text" at bounding box center [523, 126] width 30 height 15
type input "10"
click at [551, 124] on icon at bounding box center [554, 127] width 7 height 6
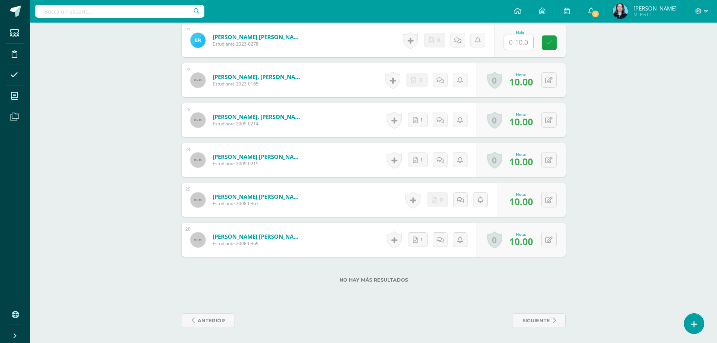
scroll to position [811, 0]
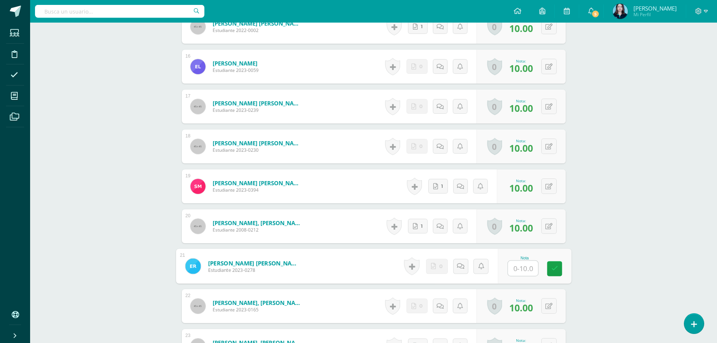
click at [522, 268] on input "text" at bounding box center [523, 268] width 30 height 15
type input "10"
click at [557, 264] on link at bounding box center [554, 268] width 15 height 15
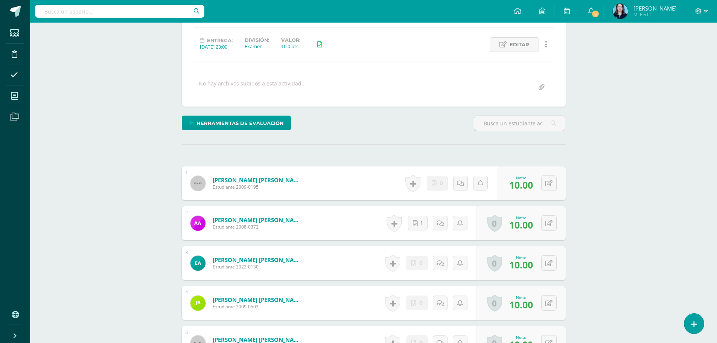
scroll to position [0, 0]
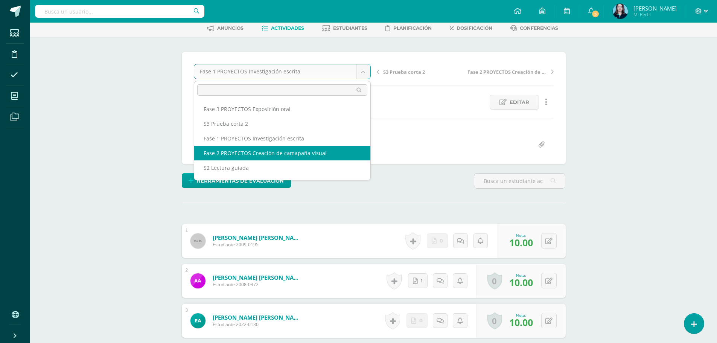
select select "/dashboard/teacher/grade-activity/43720/"
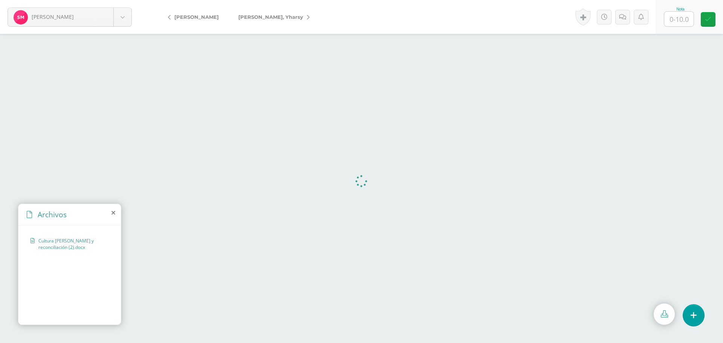
click at [682, 15] on input "text" at bounding box center [678, 19] width 29 height 15
type input "10"
click at [704, 20] on link at bounding box center [708, 19] width 15 height 15
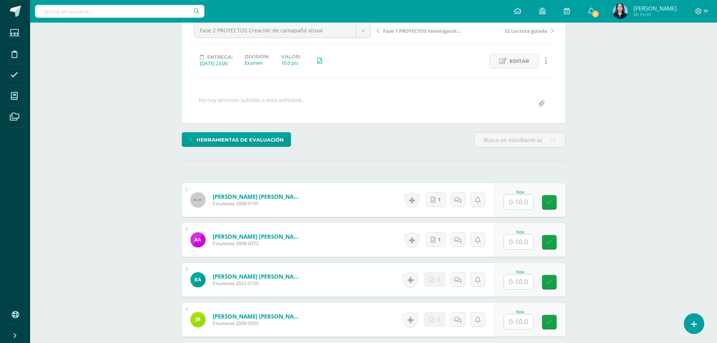
scroll to position [56, 0]
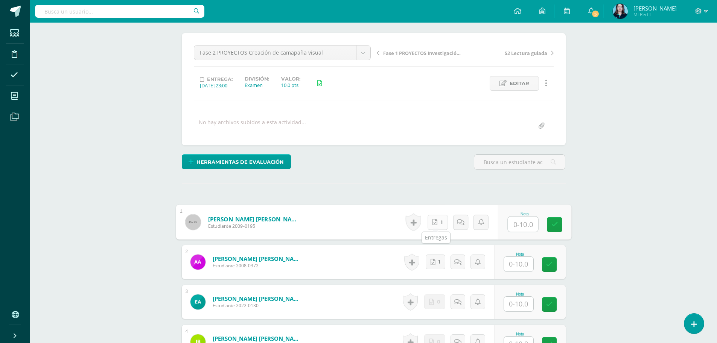
click at [437, 220] on link "1" at bounding box center [437, 222] width 20 height 15
click at [533, 220] on input "text" at bounding box center [523, 223] width 30 height 15
type input "10"
click at [549, 223] on link at bounding box center [554, 224] width 15 height 15
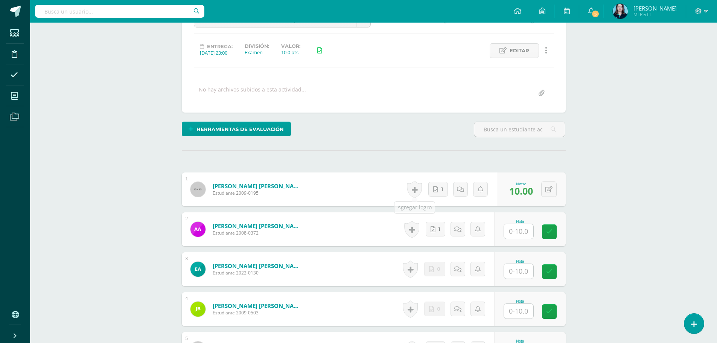
scroll to position [133, 0]
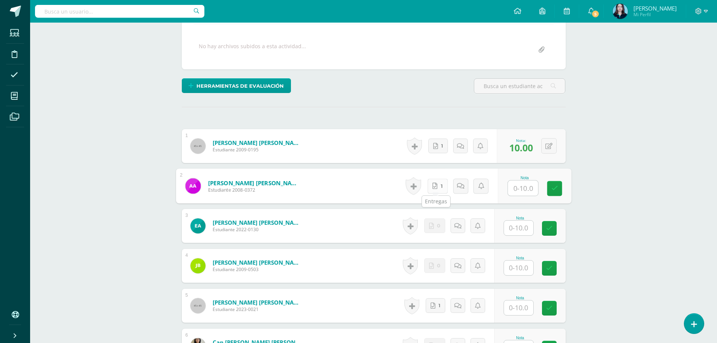
click at [438, 183] on link "1" at bounding box center [437, 186] width 20 height 15
click at [512, 187] on input "text" at bounding box center [523, 188] width 30 height 15
type input "10"
click at [552, 186] on icon at bounding box center [554, 188] width 7 height 6
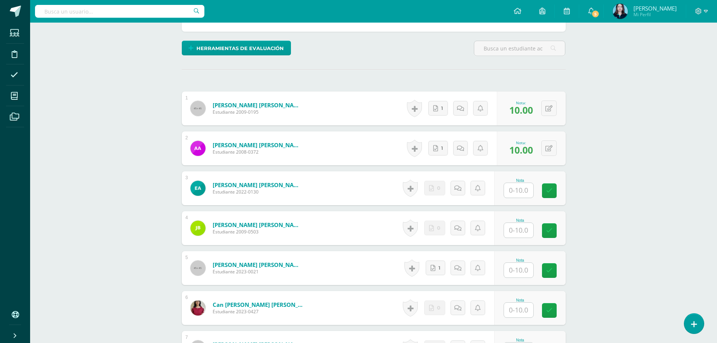
scroll to position [208, 0]
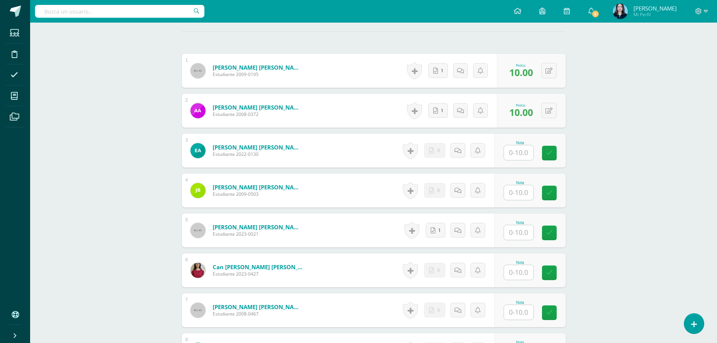
click at [530, 189] on input "text" at bounding box center [518, 192] width 29 height 15
type input "10"
click at [555, 192] on icon at bounding box center [554, 193] width 7 height 6
click at [434, 228] on icon at bounding box center [433, 230] width 5 height 6
click at [529, 148] on input "text" at bounding box center [523, 152] width 30 height 15
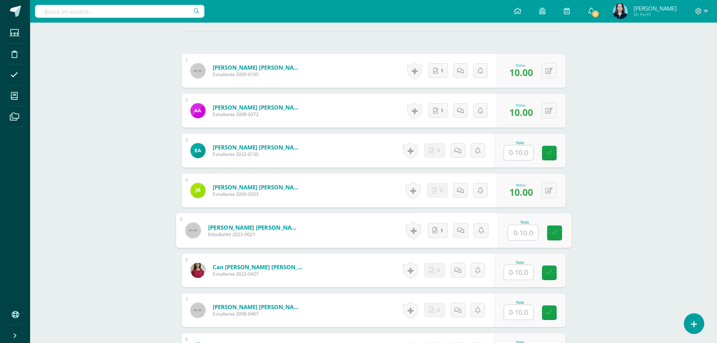
click at [518, 227] on input "text" at bounding box center [523, 232] width 30 height 15
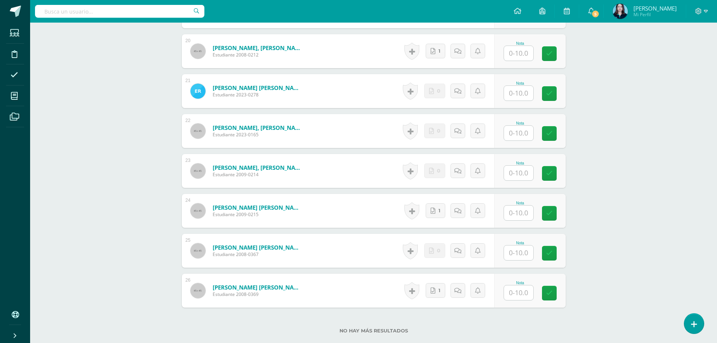
scroll to position [1037, 0]
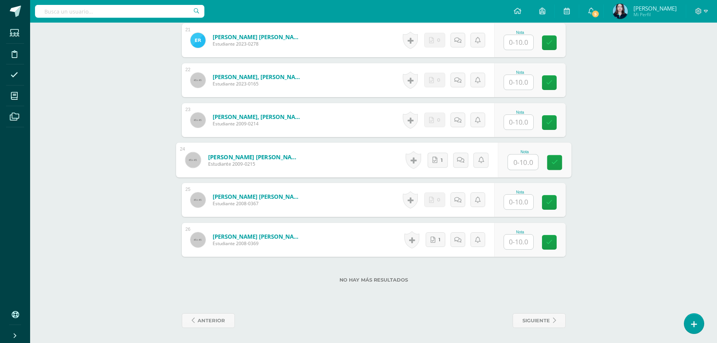
click at [522, 159] on input "text" at bounding box center [523, 162] width 30 height 15
type input "10"
click at [547, 164] on div "Nota 10" at bounding box center [530, 160] width 72 height 34
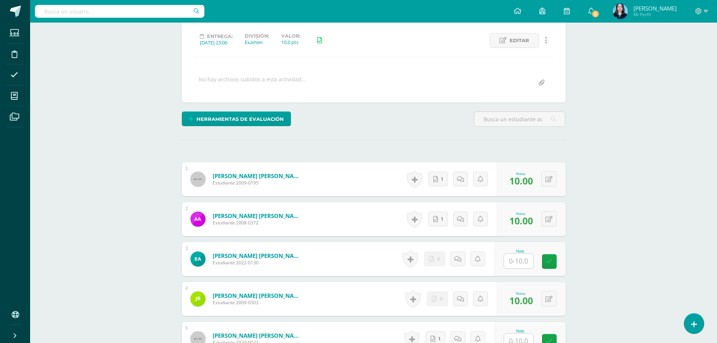
scroll to position [133, 0]
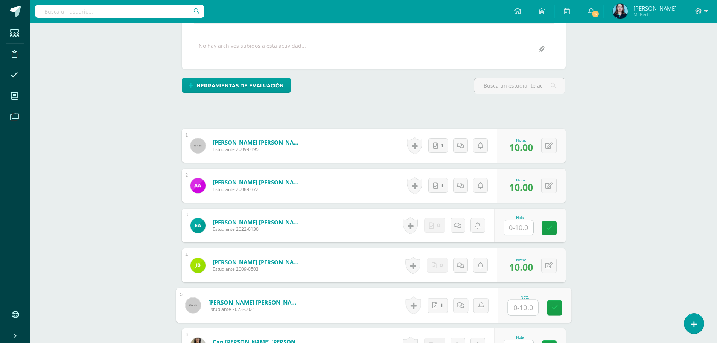
click at [513, 305] on input "text" at bounding box center [523, 307] width 30 height 15
type input "10"
click at [553, 308] on icon at bounding box center [554, 308] width 7 height 6
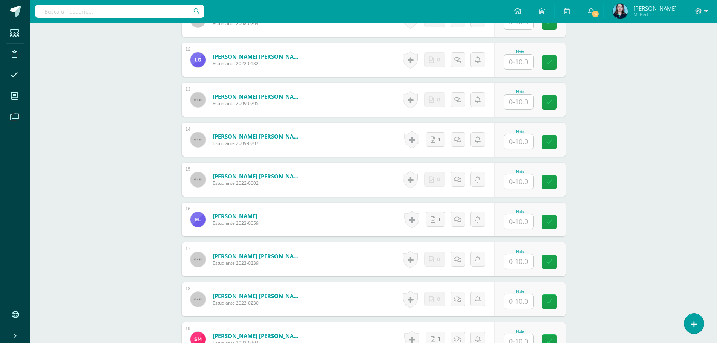
scroll to position [698, 0]
click at [522, 223] on input "text" at bounding box center [518, 221] width 29 height 15
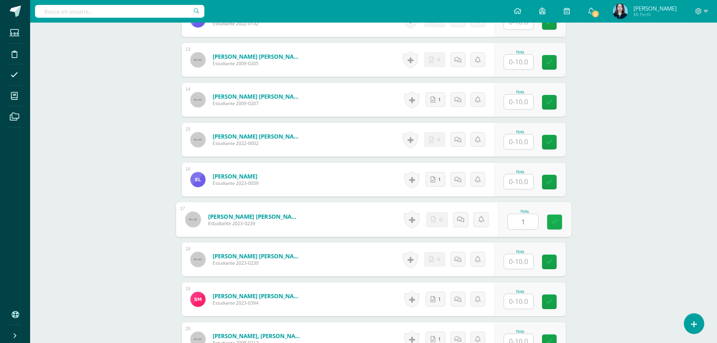
type input "10"
click at [549, 220] on link at bounding box center [554, 222] width 15 height 15
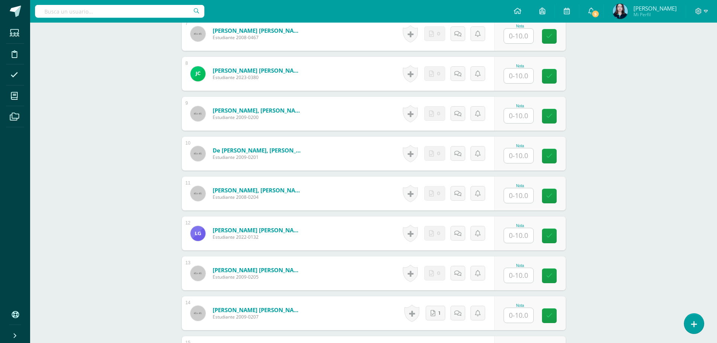
scroll to position [434, 0]
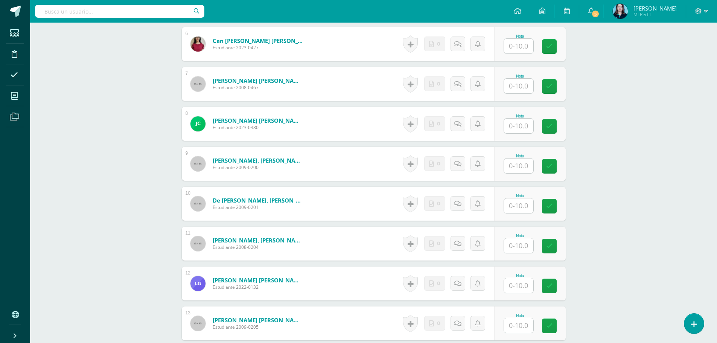
click at [511, 245] on input "text" at bounding box center [518, 245] width 29 height 15
type input "10"
click at [565, 245] on div "Nota 10" at bounding box center [534, 243] width 73 height 35
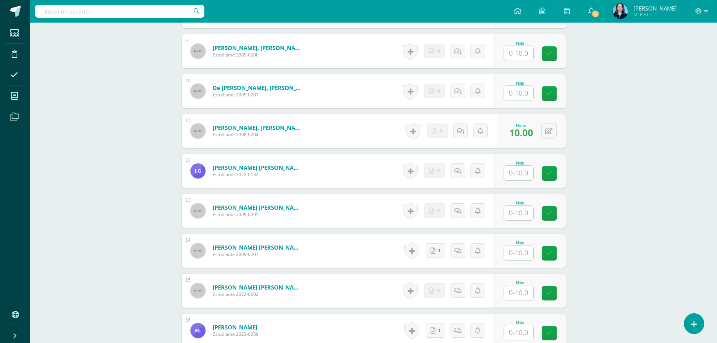
scroll to position [623, 0]
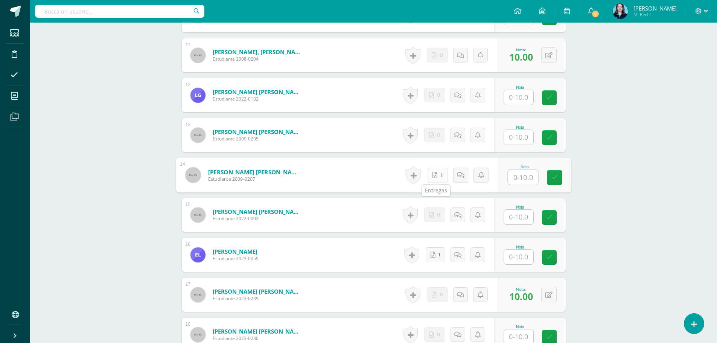
click at [432, 174] on link "1" at bounding box center [437, 175] width 20 height 15
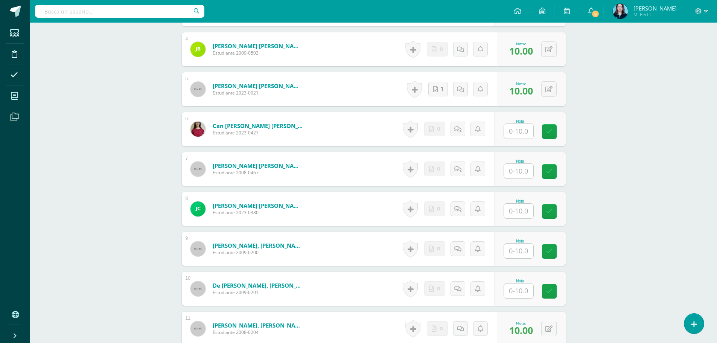
scroll to position [397, 0]
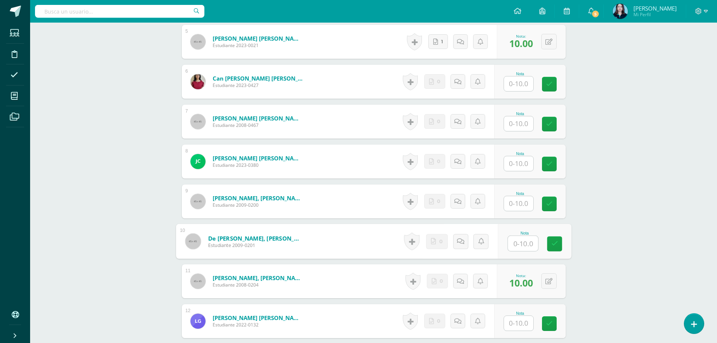
click at [508, 245] on input "text" at bounding box center [523, 243] width 30 height 15
type input "10"
click at [552, 244] on icon at bounding box center [554, 244] width 7 height 6
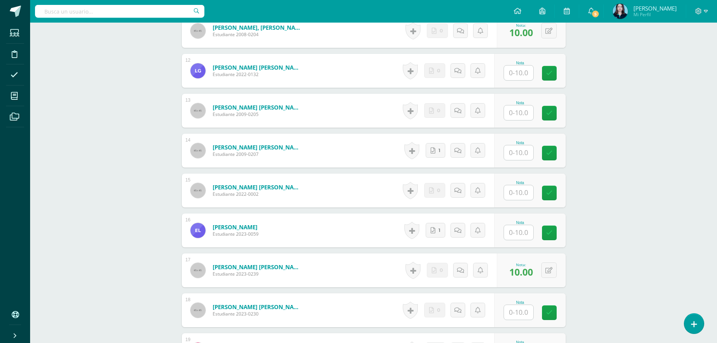
scroll to position [660, 0]
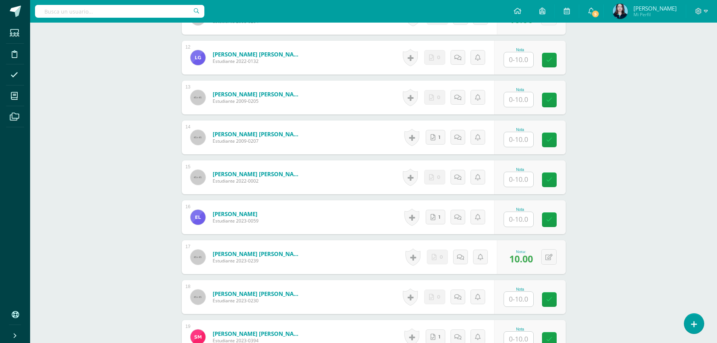
click at [521, 137] on input "text" at bounding box center [518, 139] width 29 height 15
type input "10"
click at [562, 140] on link at bounding box center [554, 140] width 15 height 15
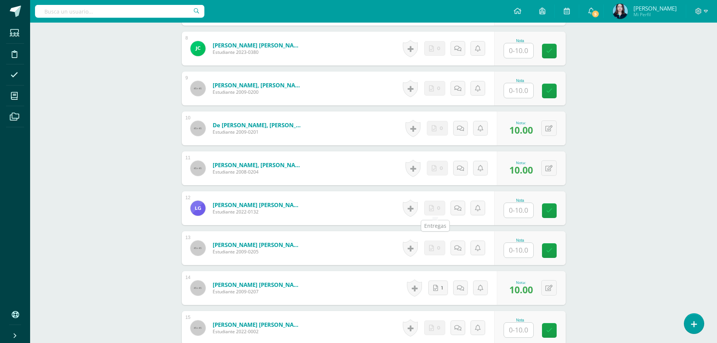
scroll to position [434, 0]
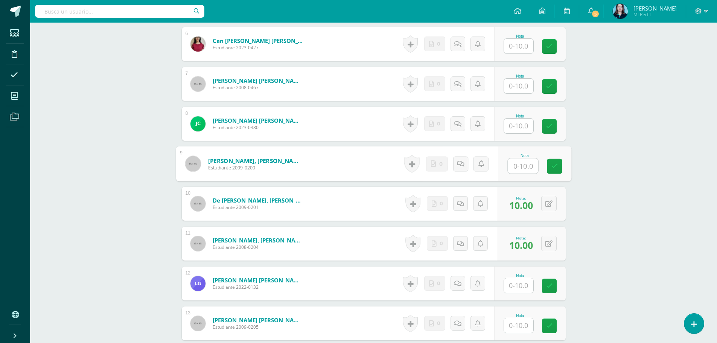
click at [511, 168] on input "text" at bounding box center [523, 166] width 30 height 15
type input "10"
click at [557, 169] on icon at bounding box center [554, 166] width 7 height 6
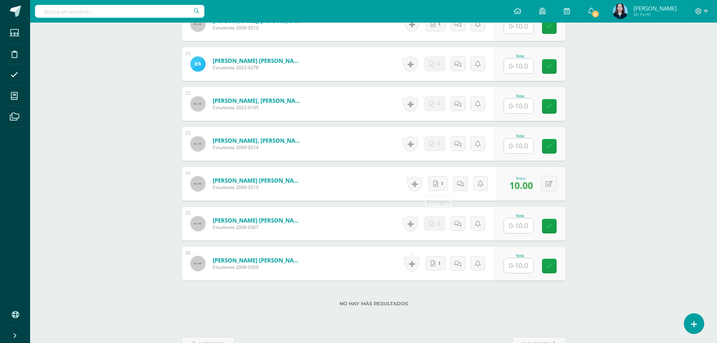
scroll to position [1037, 0]
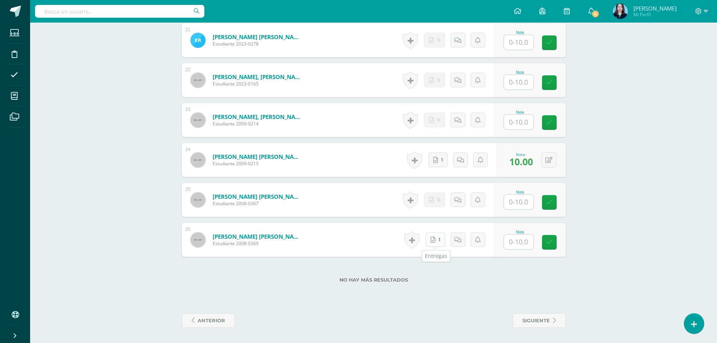
click at [439, 238] on link "1" at bounding box center [436, 239] width 20 height 15
click at [533, 246] on input "text" at bounding box center [523, 242] width 30 height 15
type input "10"
click at [549, 243] on link at bounding box center [554, 242] width 15 height 15
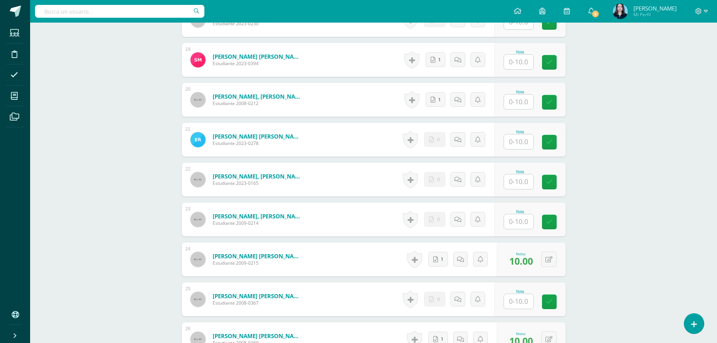
scroll to position [924, 0]
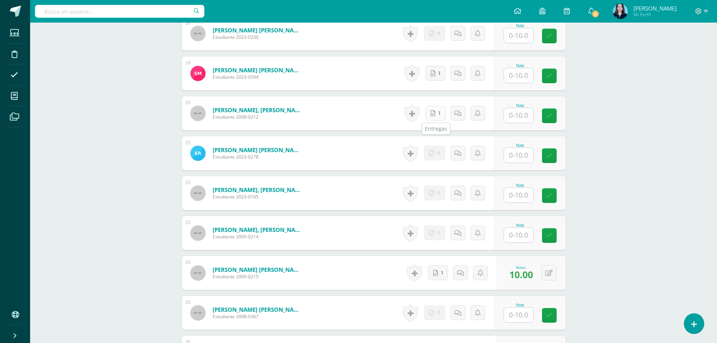
click at [436, 113] on icon at bounding box center [433, 113] width 5 height 6
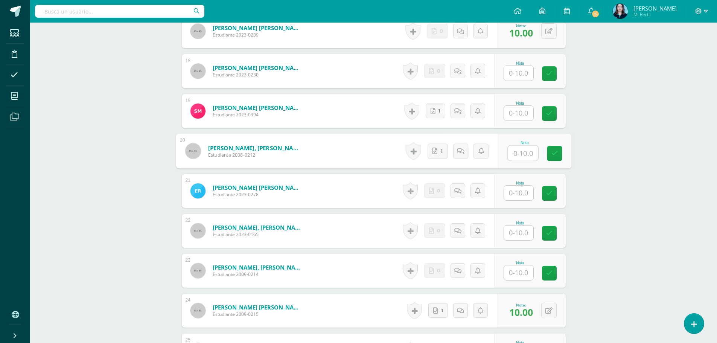
click at [515, 75] on input "text" at bounding box center [518, 73] width 29 height 15
type input "10"
click at [554, 77] on icon at bounding box center [554, 73] width 7 height 6
click at [522, 151] on input "text" at bounding box center [518, 153] width 29 height 15
type input "10"
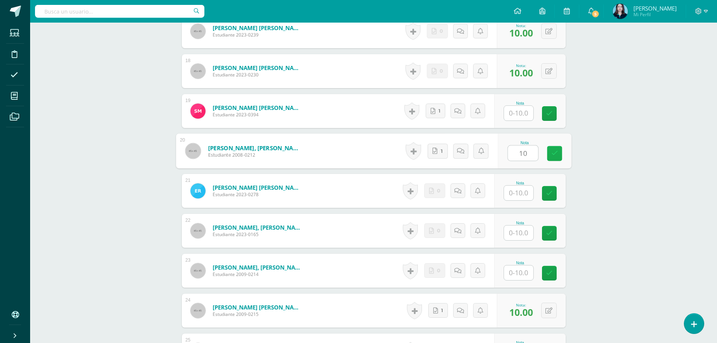
click at [562, 152] on link at bounding box center [554, 153] width 15 height 15
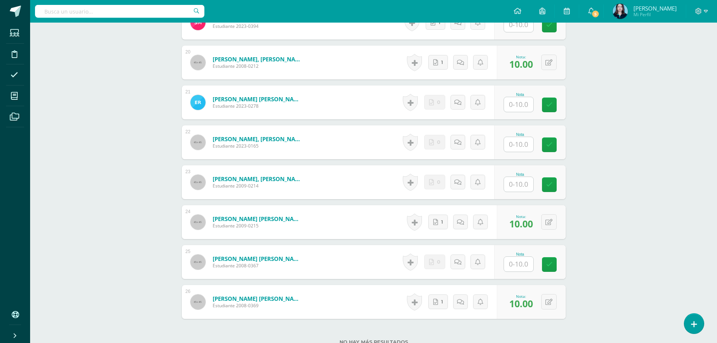
scroll to position [961, 0]
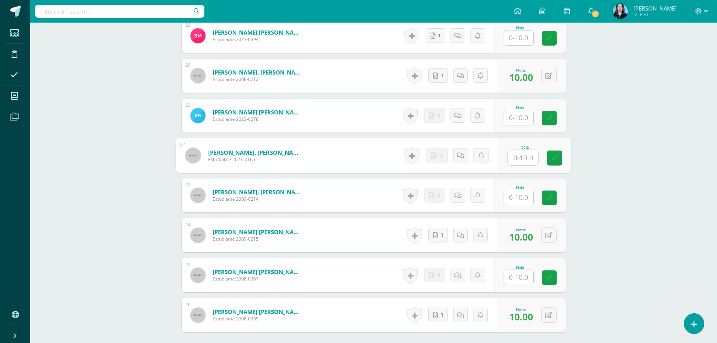
click at [520, 156] on input "text" at bounding box center [523, 157] width 30 height 15
type input "10"
click at [551, 158] on link at bounding box center [554, 158] width 15 height 15
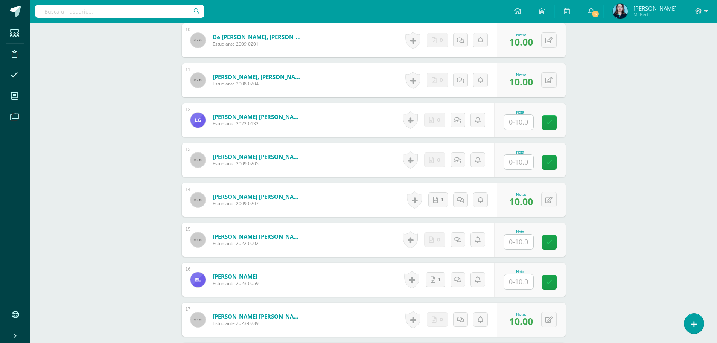
scroll to position [585, 0]
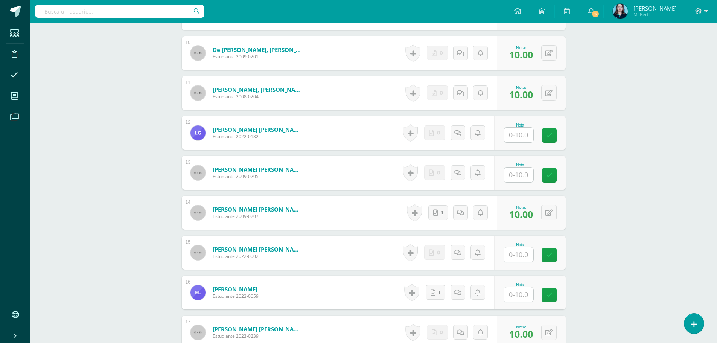
click at [522, 134] on input "text" at bounding box center [518, 135] width 29 height 15
type input "10"
click at [556, 137] on icon at bounding box center [554, 135] width 7 height 6
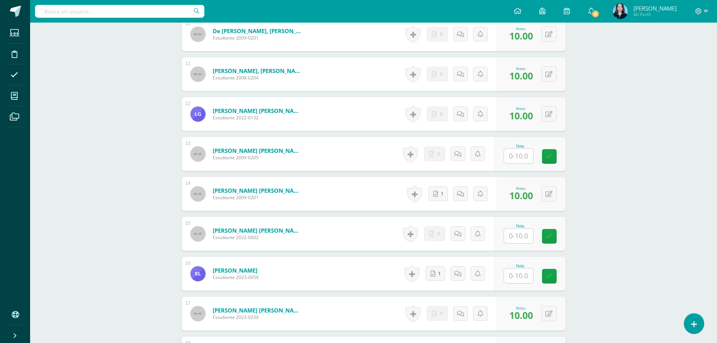
scroll to position [640, 0]
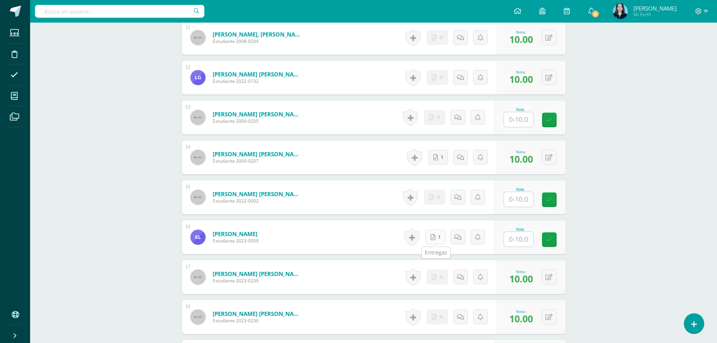
click at [435, 233] on link "1" at bounding box center [436, 237] width 20 height 15
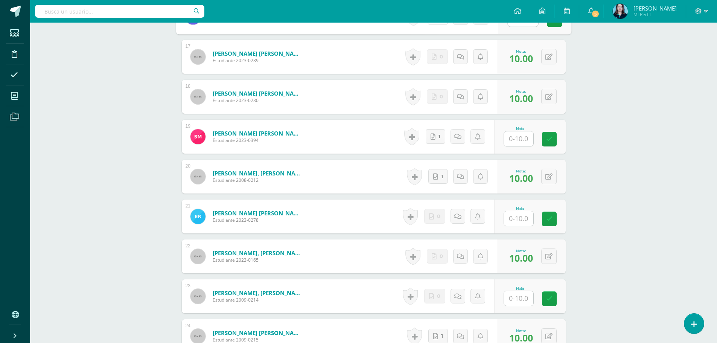
scroll to position [904, 0]
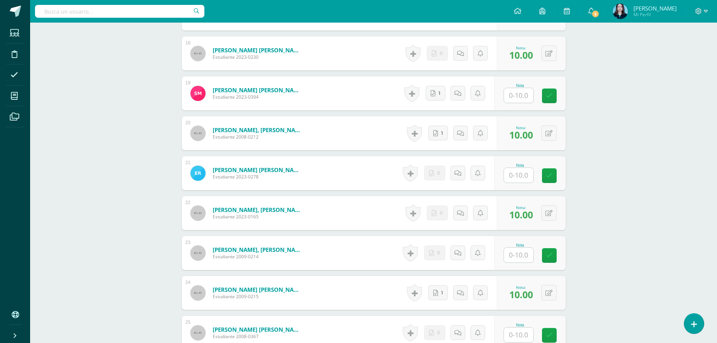
click at [509, 255] on input "text" at bounding box center [518, 255] width 29 height 15
type input "10"
click at [545, 255] on div "Nota 10" at bounding box center [534, 253] width 73 height 35
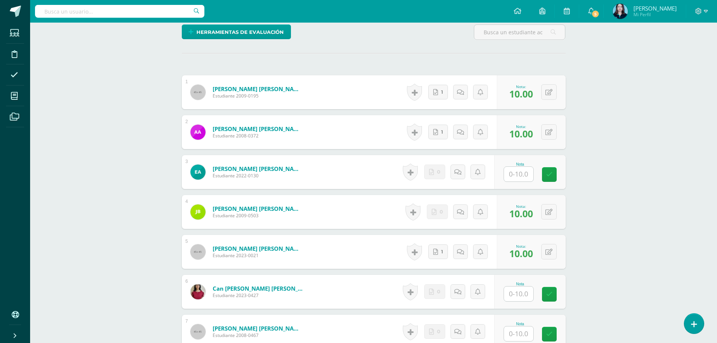
scroll to position [188, 0]
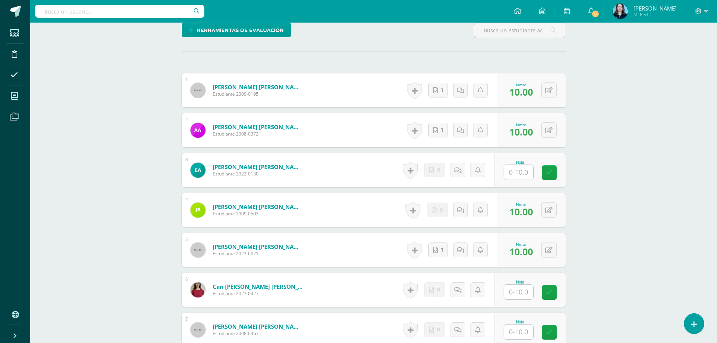
click at [525, 175] on input "text" at bounding box center [518, 172] width 29 height 15
type input "10"
click at [548, 172] on link at bounding box center [554, 172] width 15 height 15
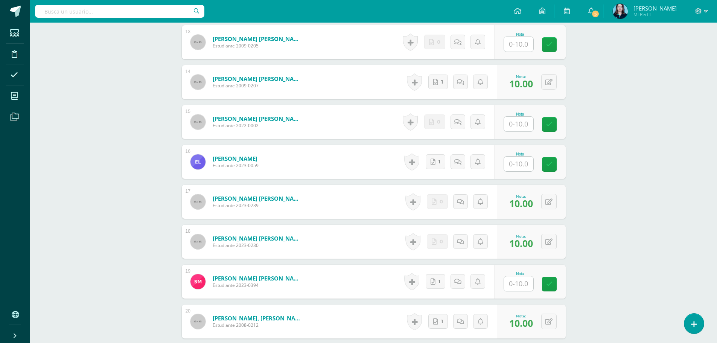
scroll to position [640, 0]
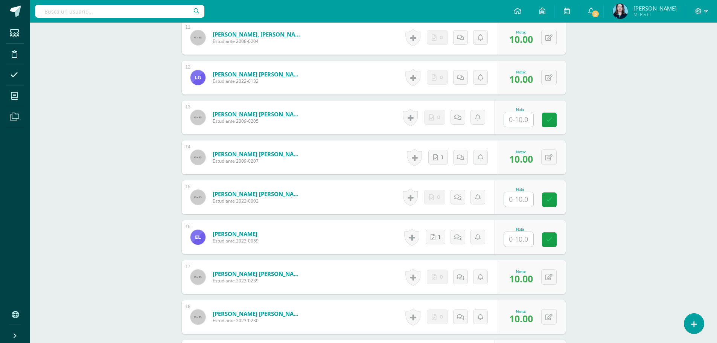
click at [522, 237] on input "text" at bounding box center [518, 239] width 29 height 15
type input "10"
click at [548, 237] on link at bounding box center [554, 239] width 15 height 15
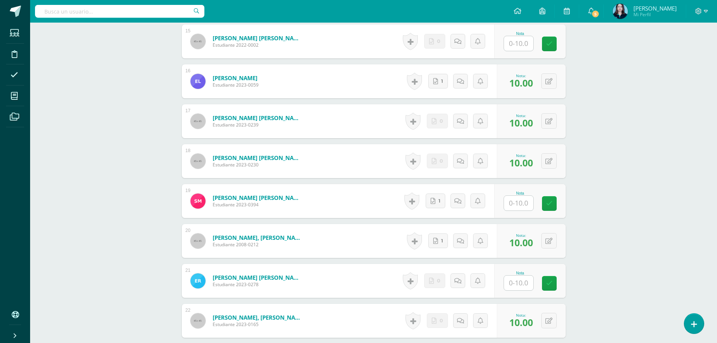
scroll to position [866, 0]
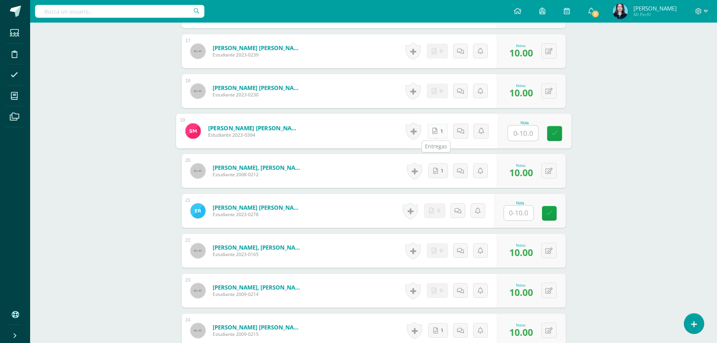
click at [433, 132] on icon at bounding box center [435, 131] width 5 height 6
click at [522, 128] on input "text" at bounding box center [523, 133] width 30 height 15
type input "10"
click at [549, 130] on link at bounding box center [554, 133] width 15 height 15
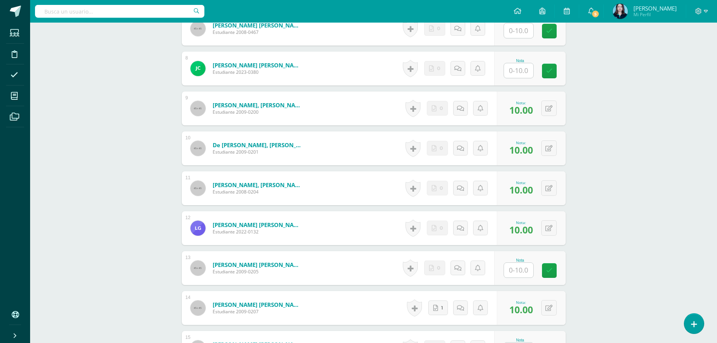
scroll to position [527, 0]
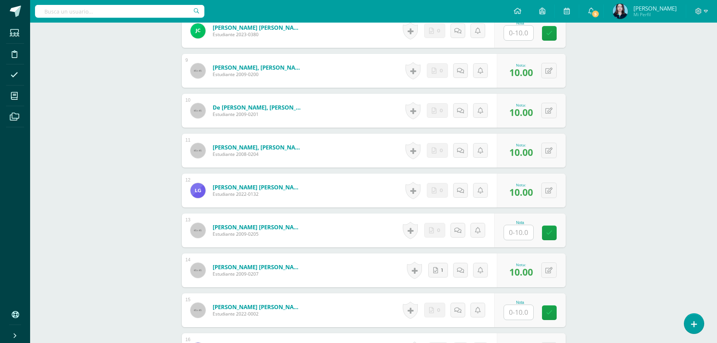
click at [523, 231] on input "text" at bounding box center [518, 232] width 29 height 15
type input "10"
click at [555, 230] on icon at bounding box center [554, 233] width 7 height 6
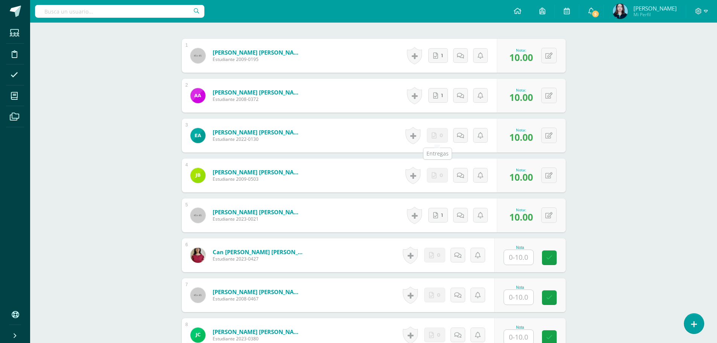
scroll to position [264, 0]
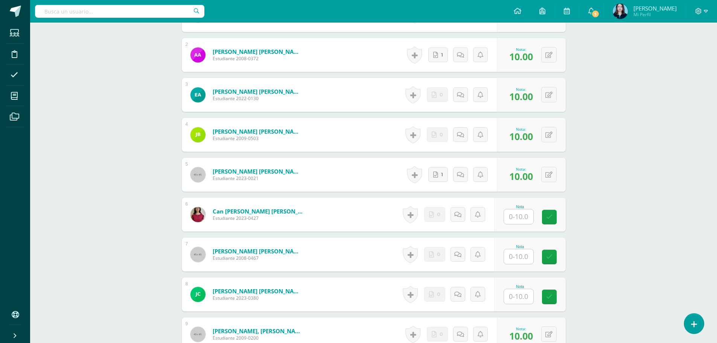
click at [515, 252] on input "text" at bounding box center [518, 256] width 29 height 15
type input "10"
click at [553, 258] on icon at bounding box center [554, 257] width 7 height 6
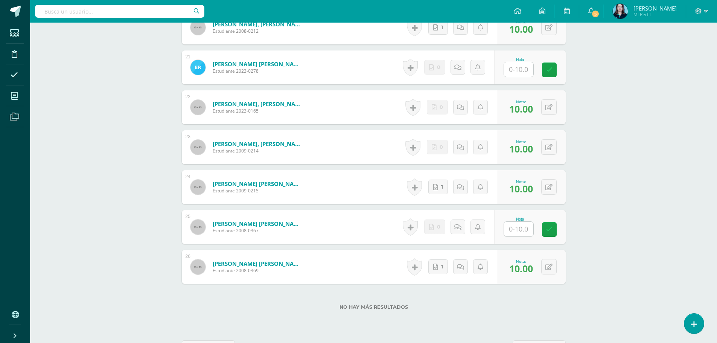
scroll to position [1037, 0]
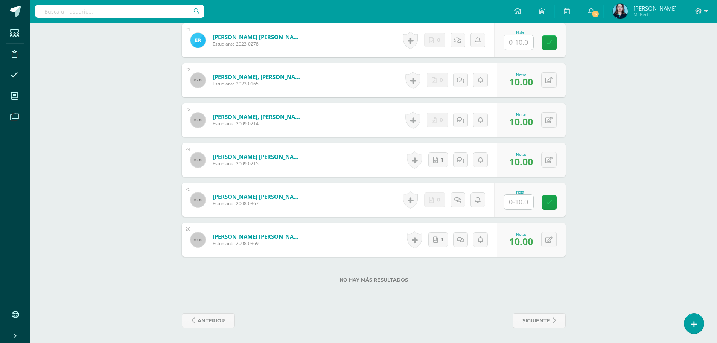
click at [523, 198] on input "text" at bounding box center [518, 202] width 29 height 15
type input "10"
click at [546, 203] on div "Nota 10" at bounding box center [534, 200] width 73 height 35
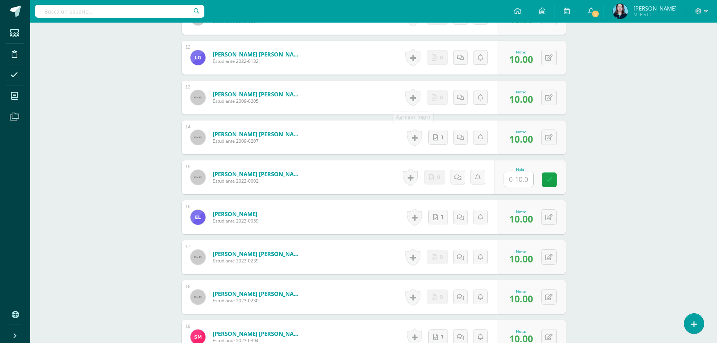
scroll to position [472, 0]
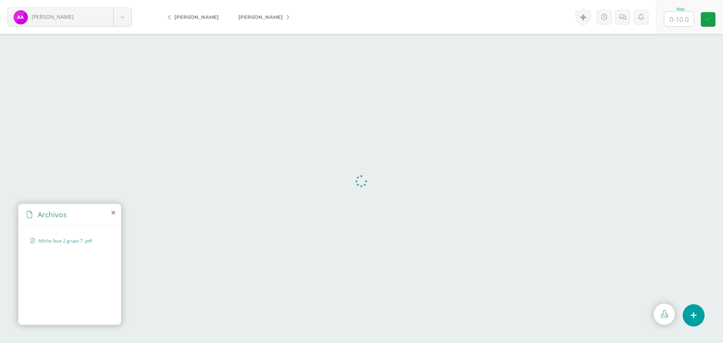
click at [681, 21] on input "text" at bounding box center [678, 19] width 29 height 15
type input "10"
click at [706, 19] on icon at bounding box center [708, 19] width 6 height 6
